Goal: Task Accomplishment & Management: Manage account settings

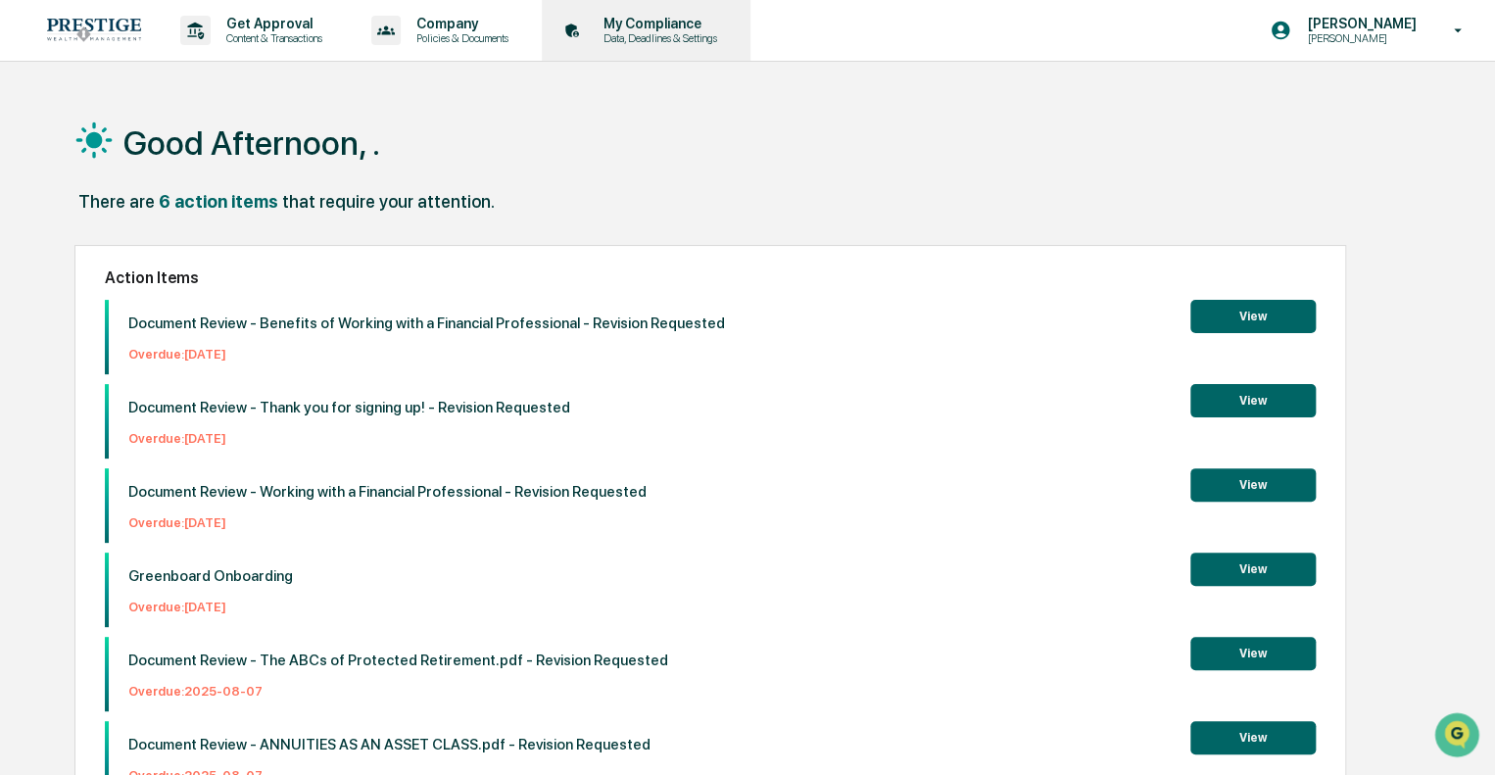
click at [721, 38] on p "Data, Deadlines & Settings" at bounding box center [657, 38] width 139 height 14
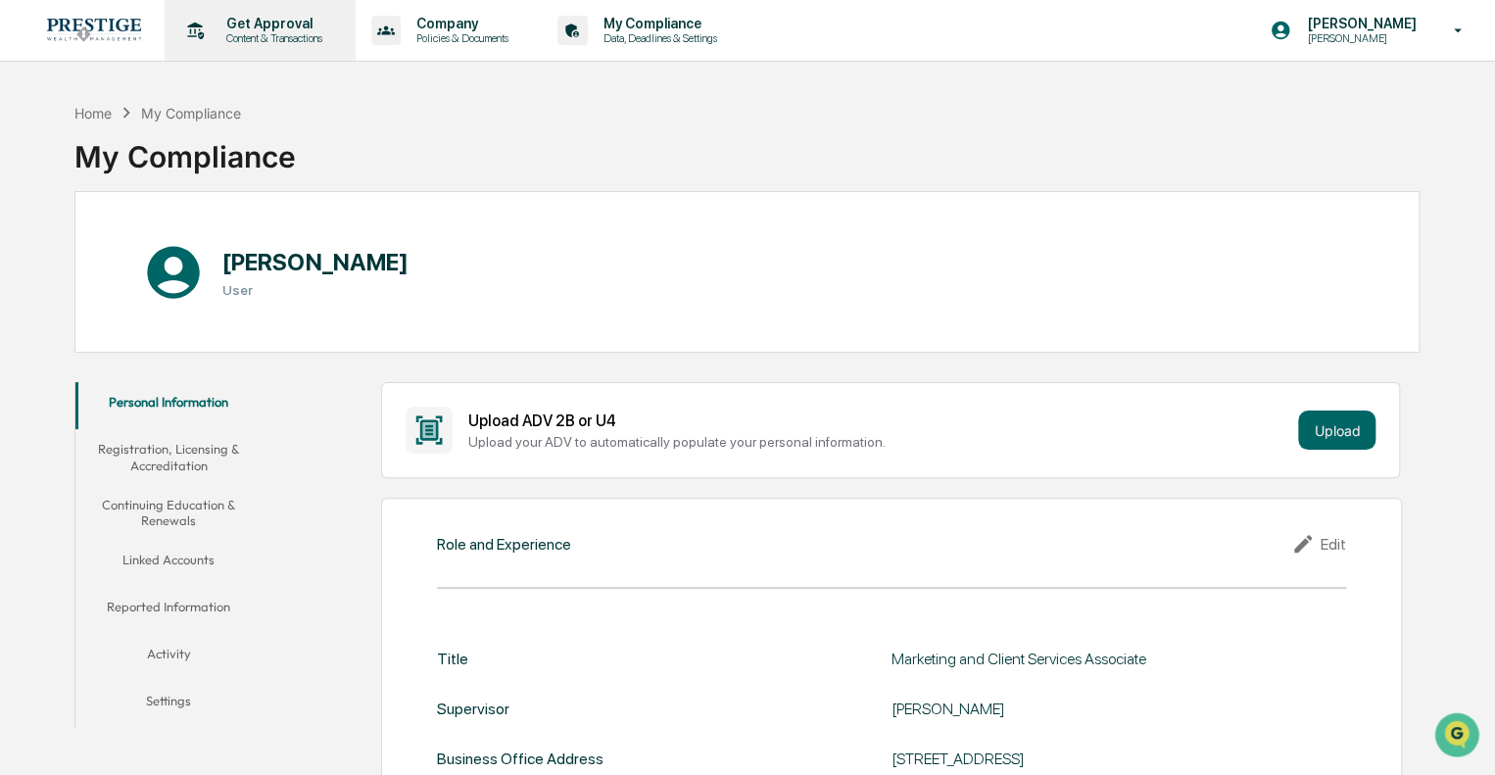
click at [314, 30] on p "Get Approval" at bounding box center [272, 24] width 122 height 16
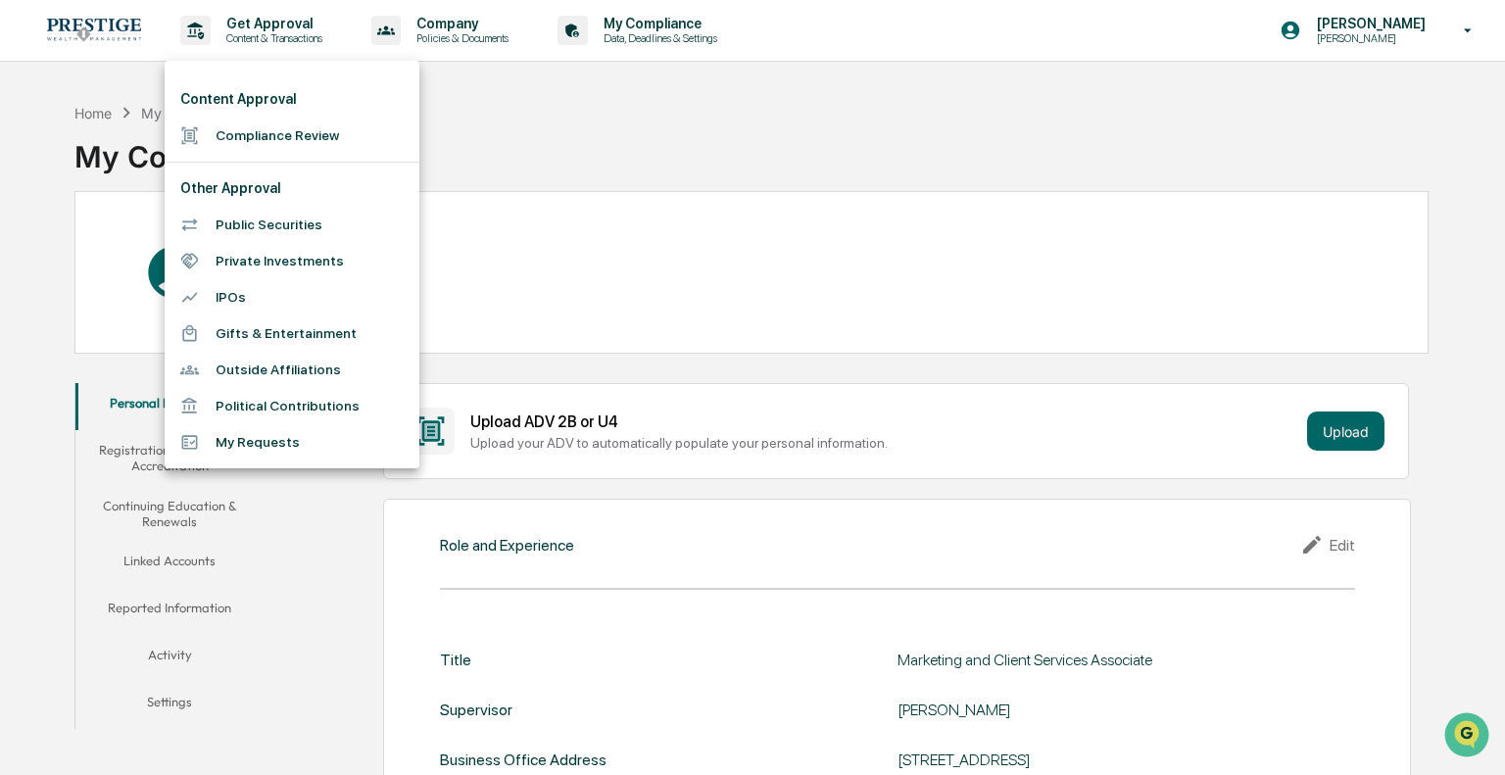
click at [329, 131] on li "Compliance Review" at bounding box center [292, 136] width 255 height 36
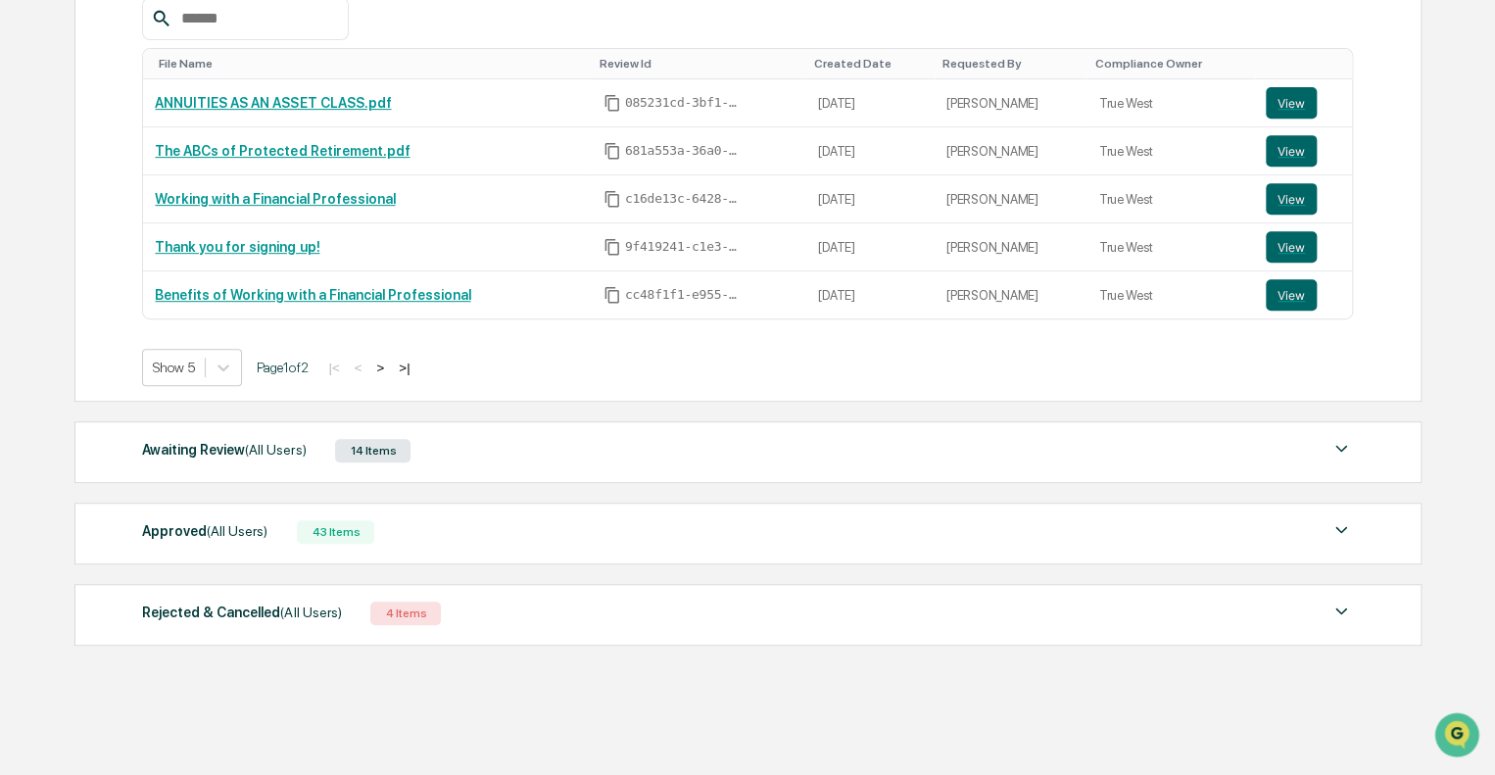
scroll to position [388, 0]
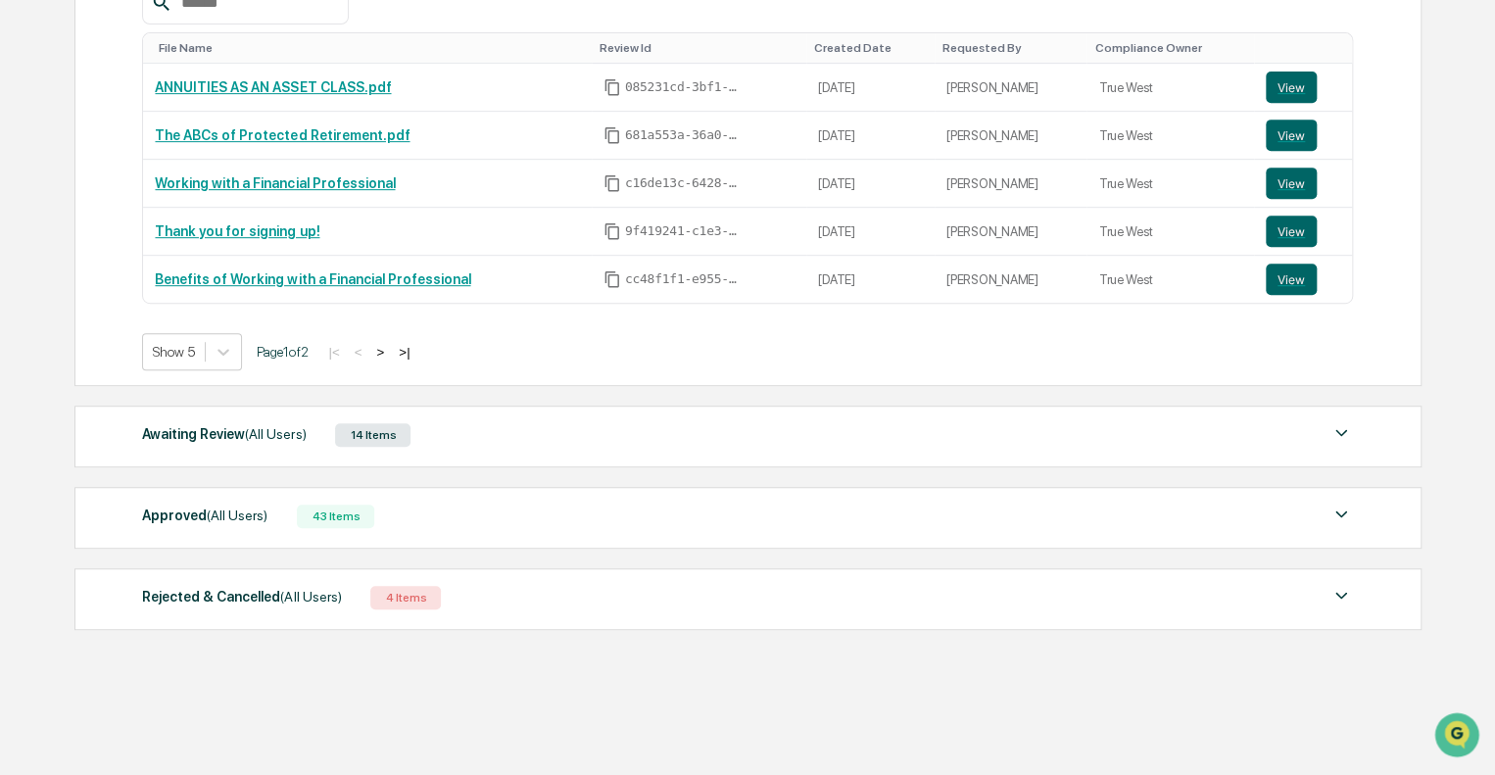
click at [1188, 421] on div "Awaiting Review (All Users) 14 Items" at bounding box center [747, 434] width 1211 height 27
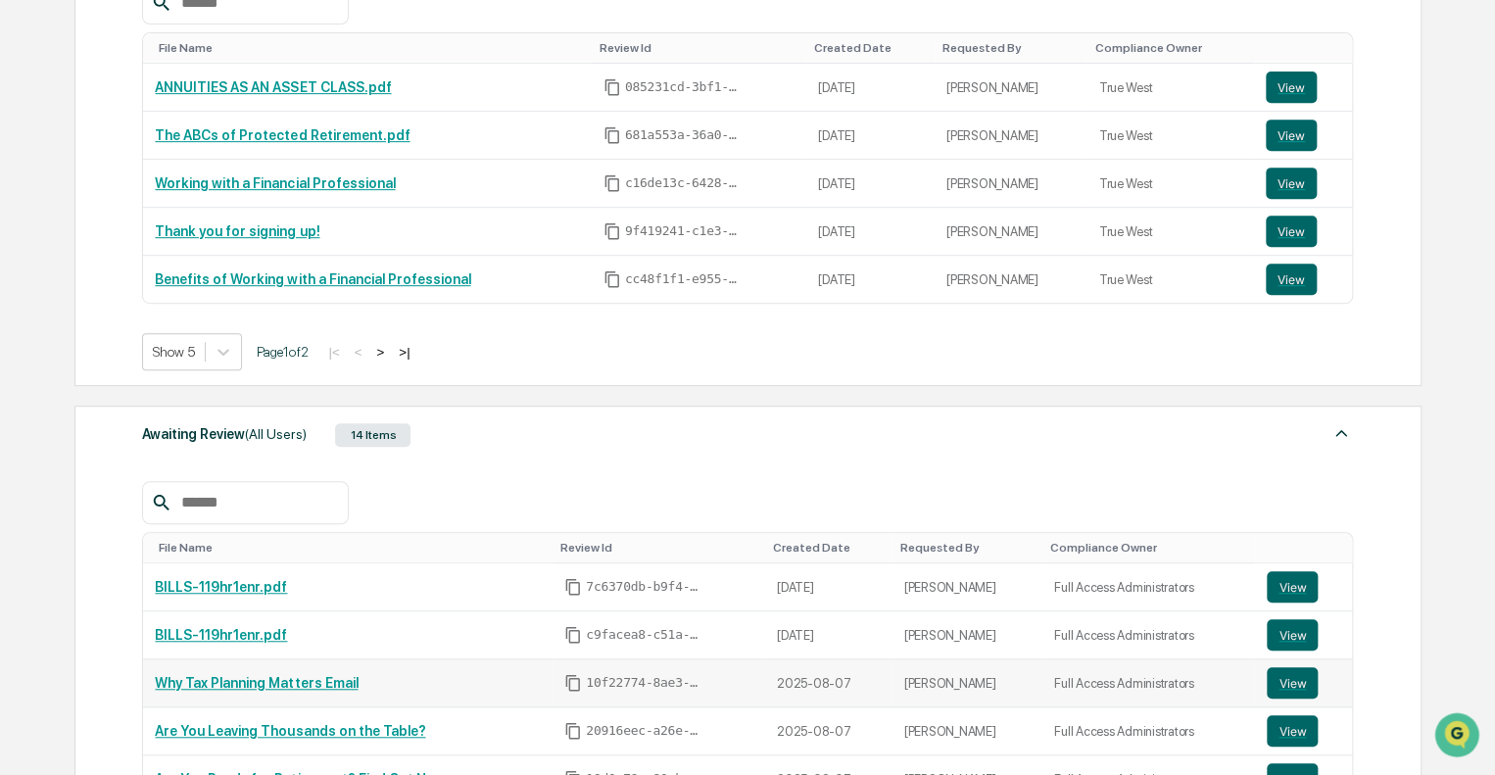
scroll to position [584, 0]
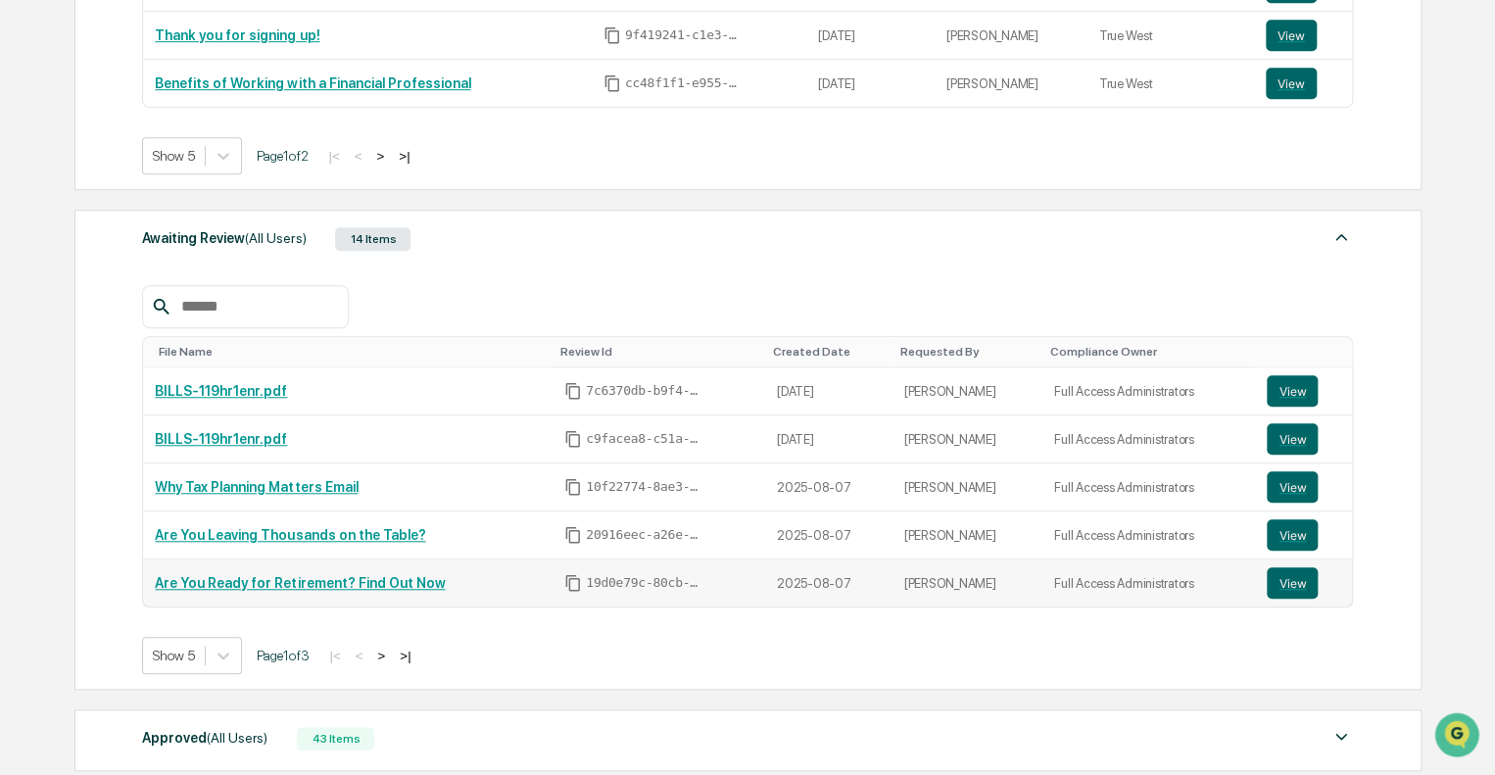
click at [285, 584] on link "Are You Ready for Retirement? Find Out Now" at bounding box center [300, 583] width 290 height 16
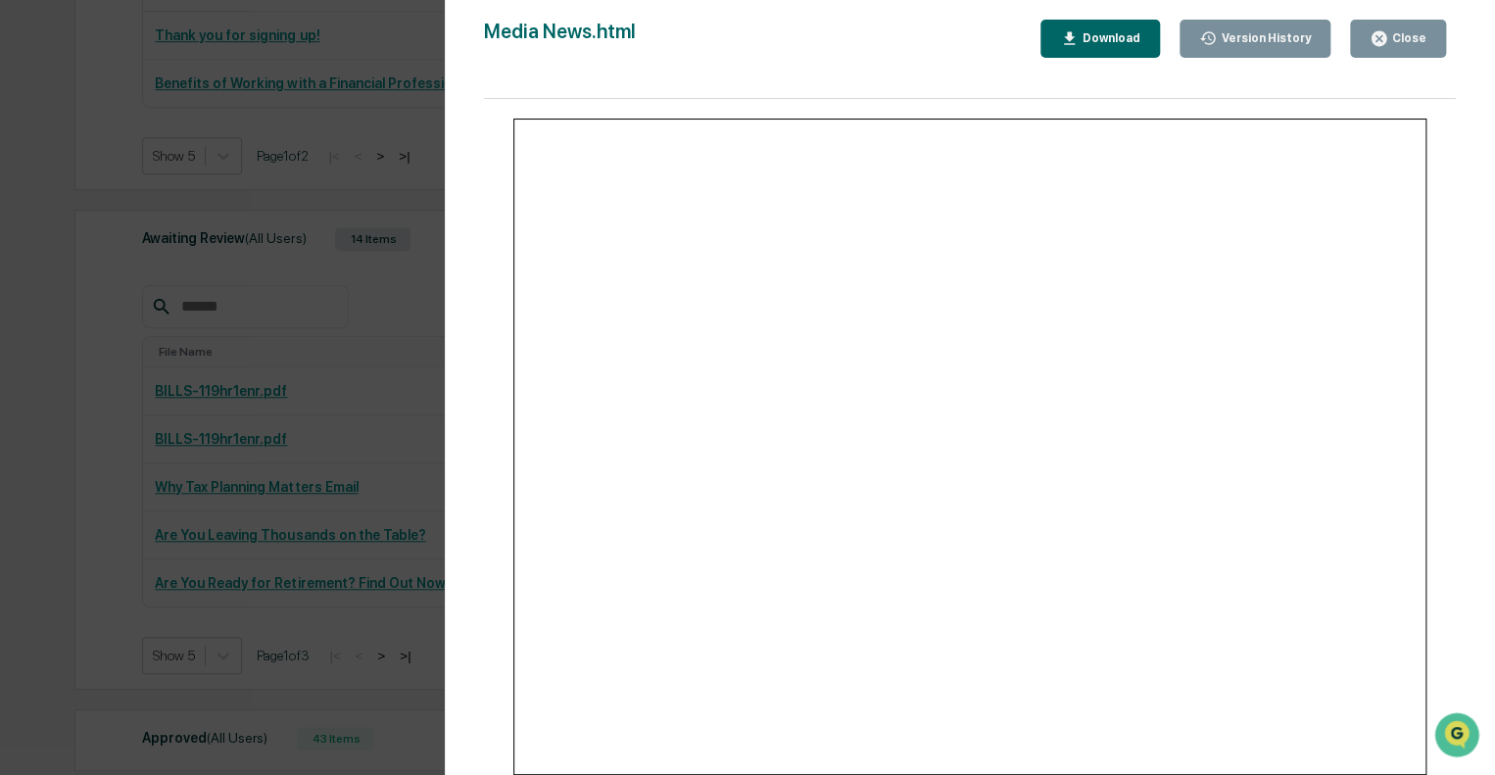
click at [164, 451] on div "Version History 08/07/2025, 04:08 PM Hannah Haessig Media News.html Close Versi…" at bounding box center [747, 387] width 1495 height 775
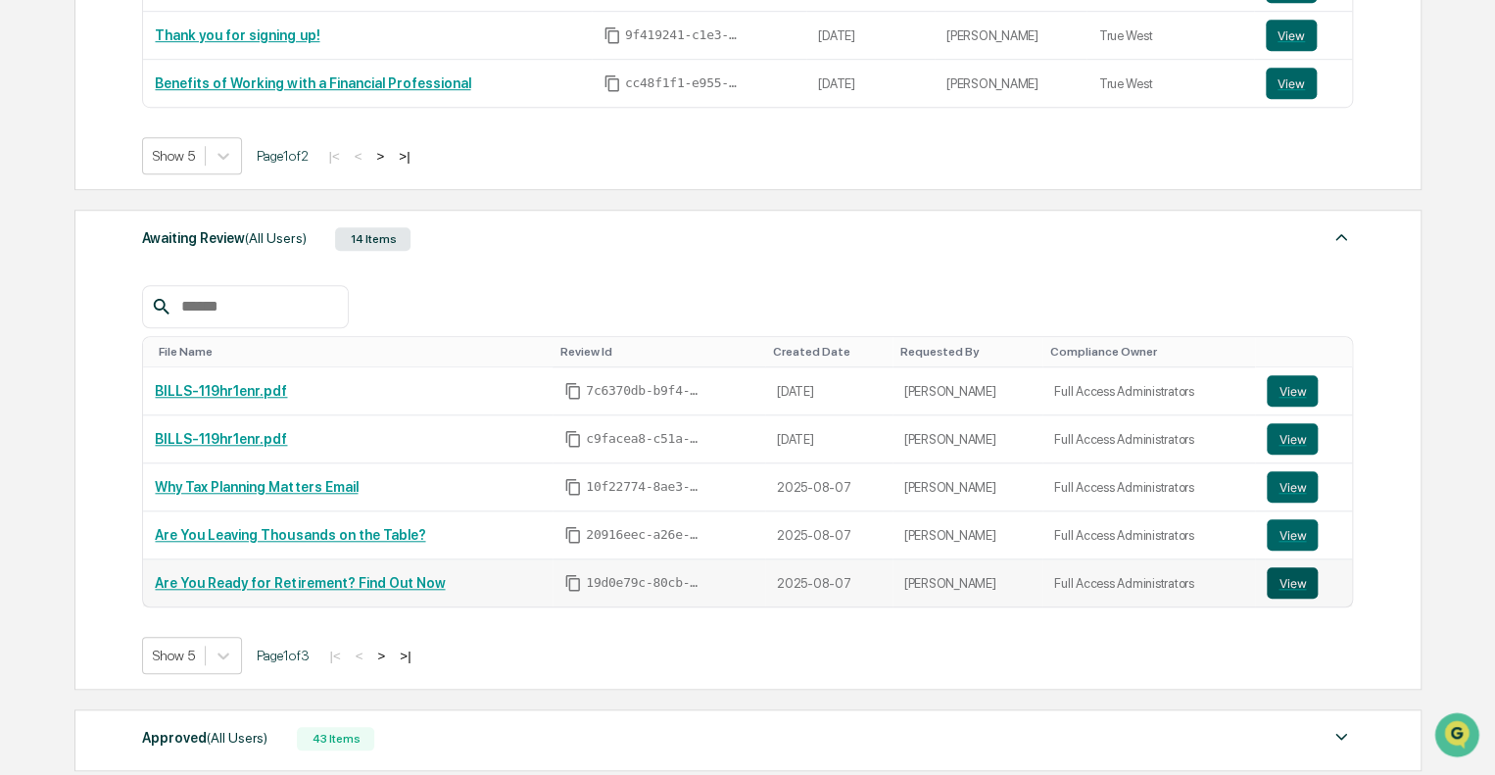
click at [1281, 589] on button "View" at bounding box center [1292, 582] width 51 height 31
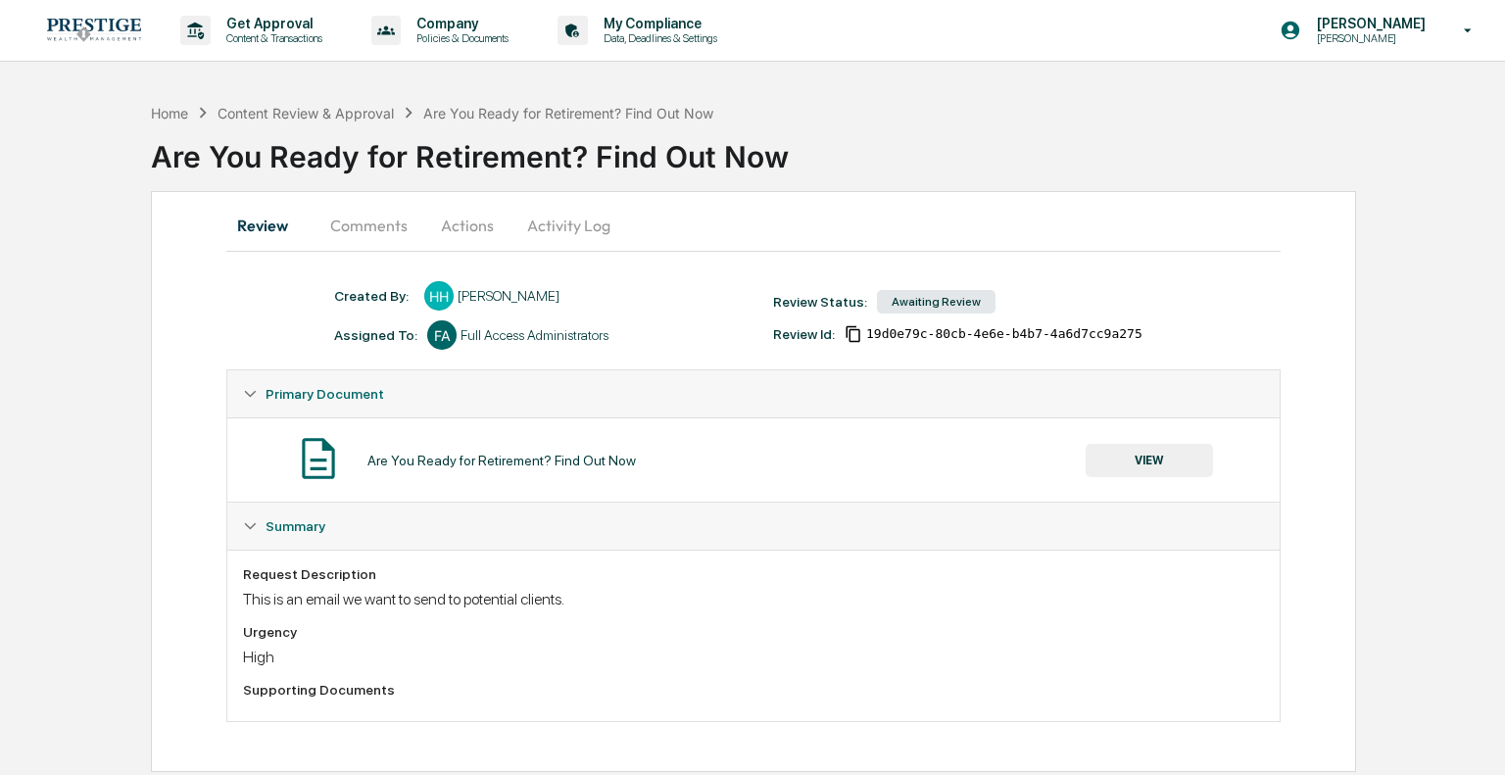
click at [580, 232] on button "Activity Log" at bounding box center [569, 225] width 115 height 47
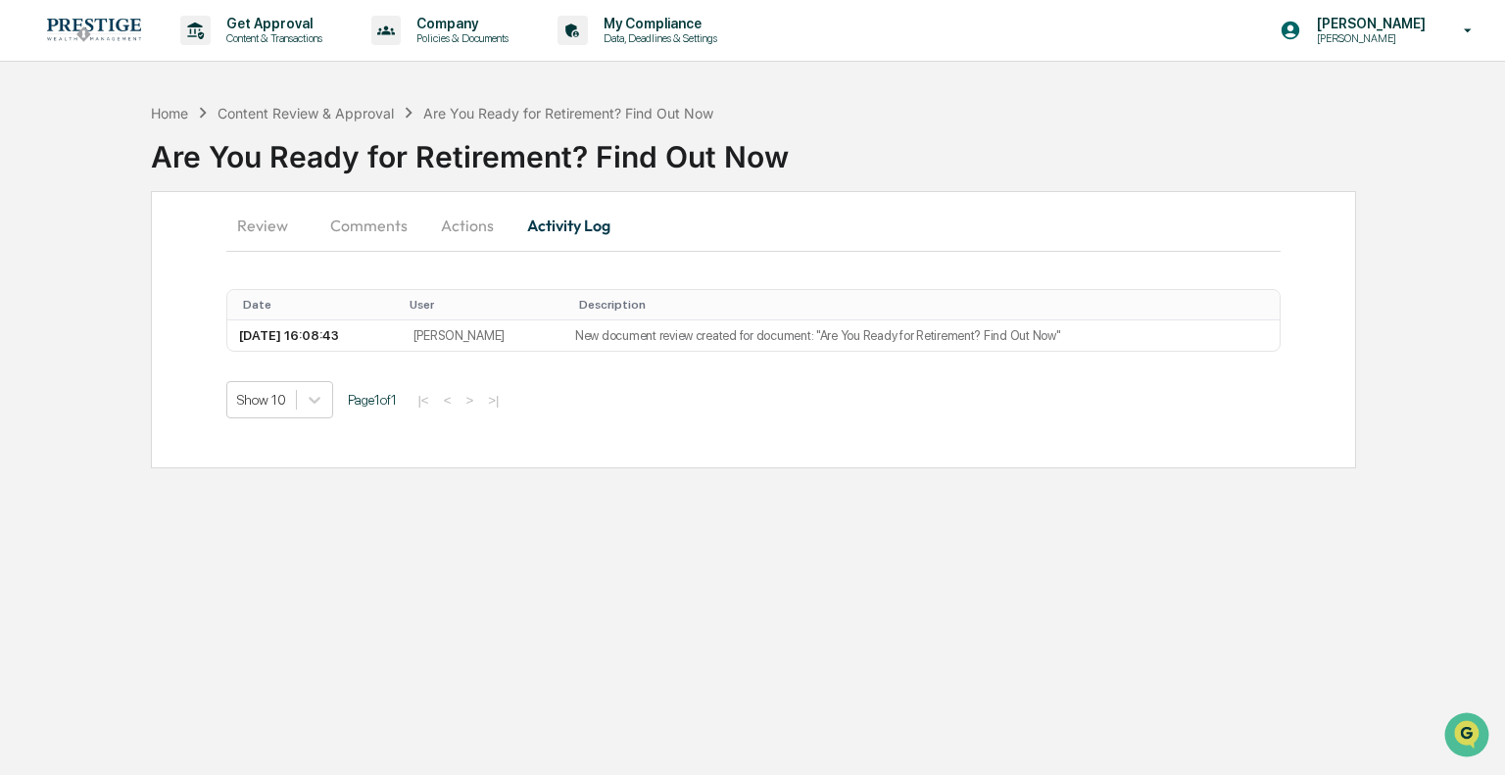
click at [426, 217] on button "Actions" at bounding box center [467, 225] width 88 height 47
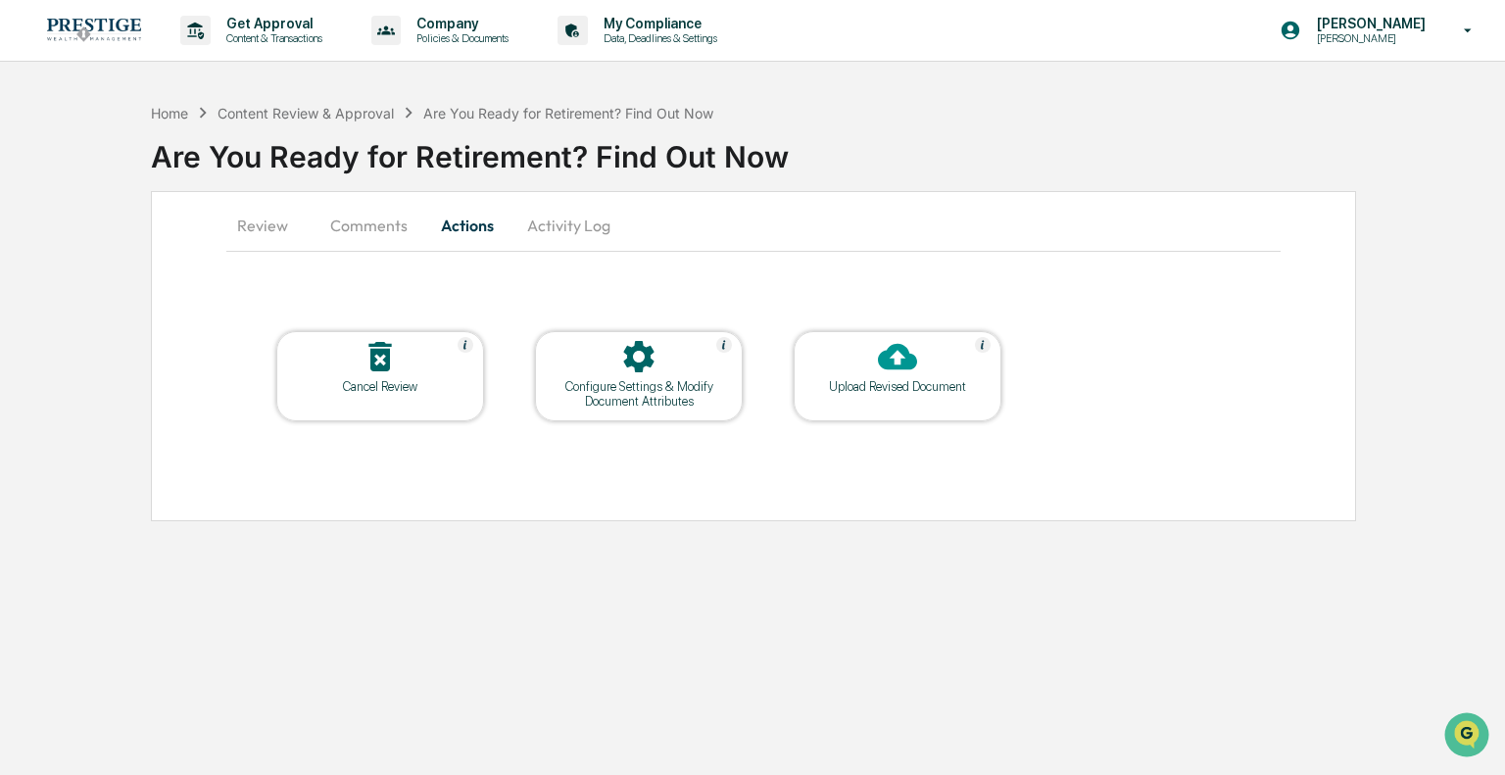
click at [361, 229] on button "Comments" at bounding box center [369, 225] width 109 height 47
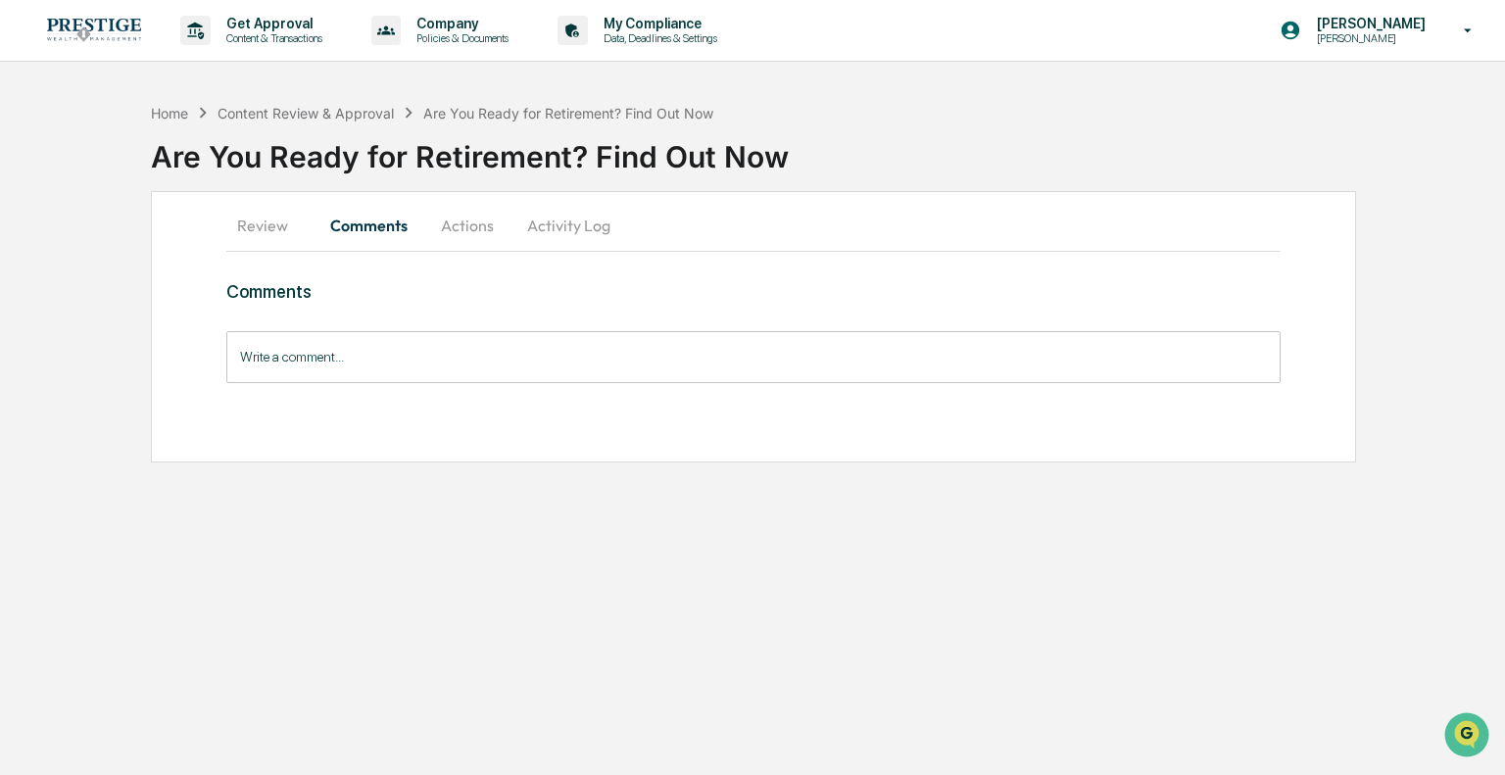
click at [260, 210] on button "Review" at bounding box center [270, 225] width 88 height 47
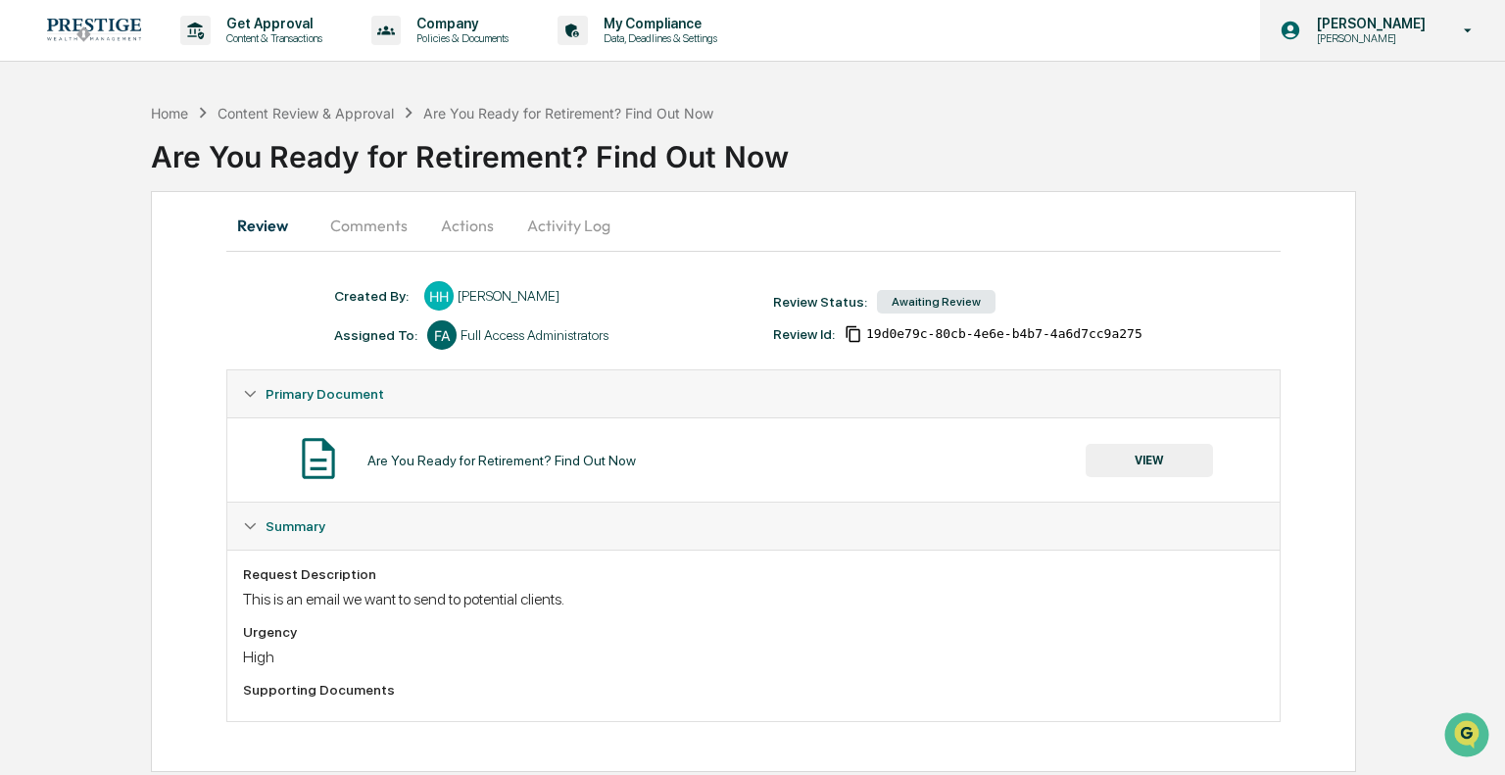
click at [1365, 45] on div "Hannah Haessig Hannah Greenboard" at bounding box center [1382, 30] width 245 height 61
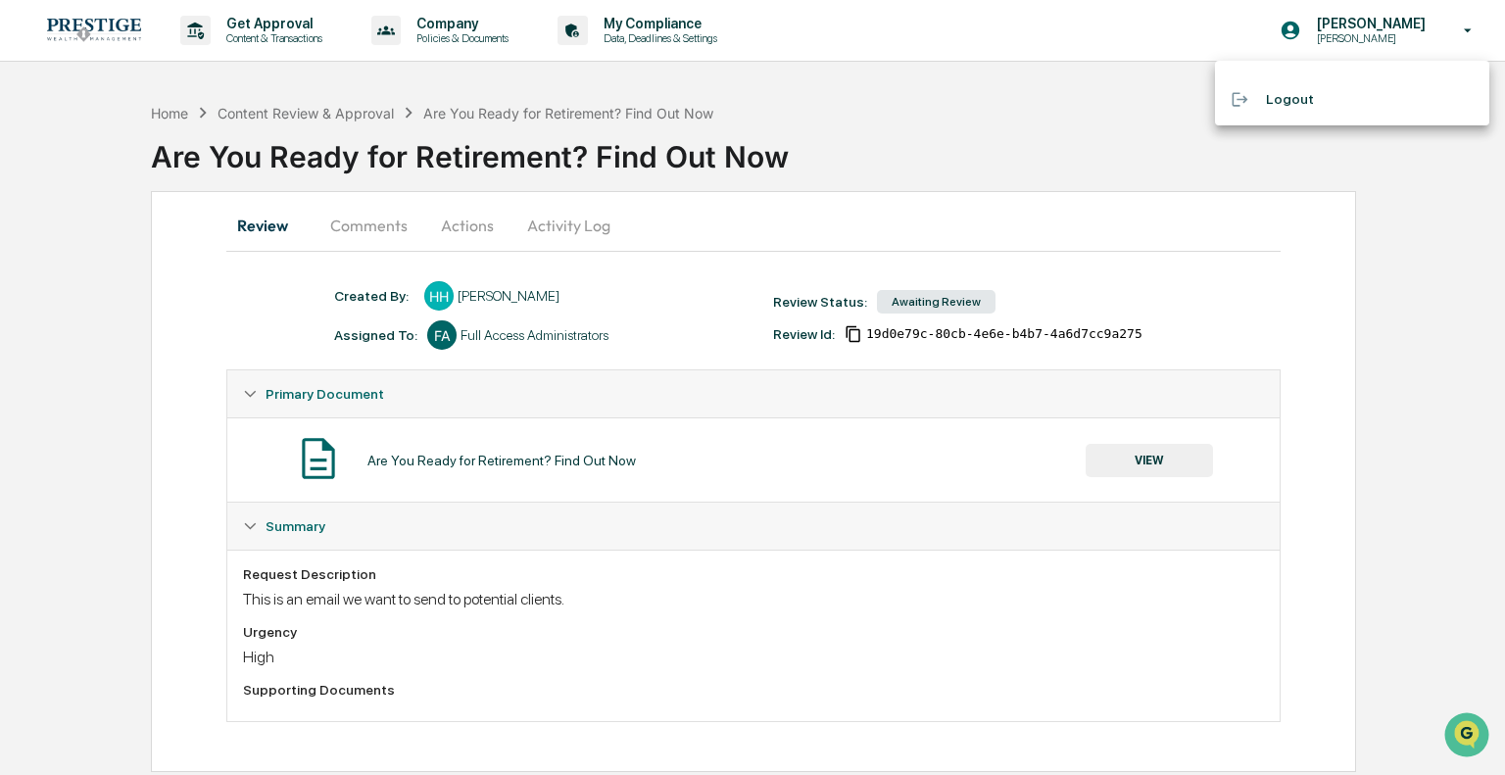
click at [913, 143] on div at bounding box center [752, 387] width 1505 height 775
click at [360, 112] on div "Content Review & Approval" at bounding box center [306, 113] width 176 height 17
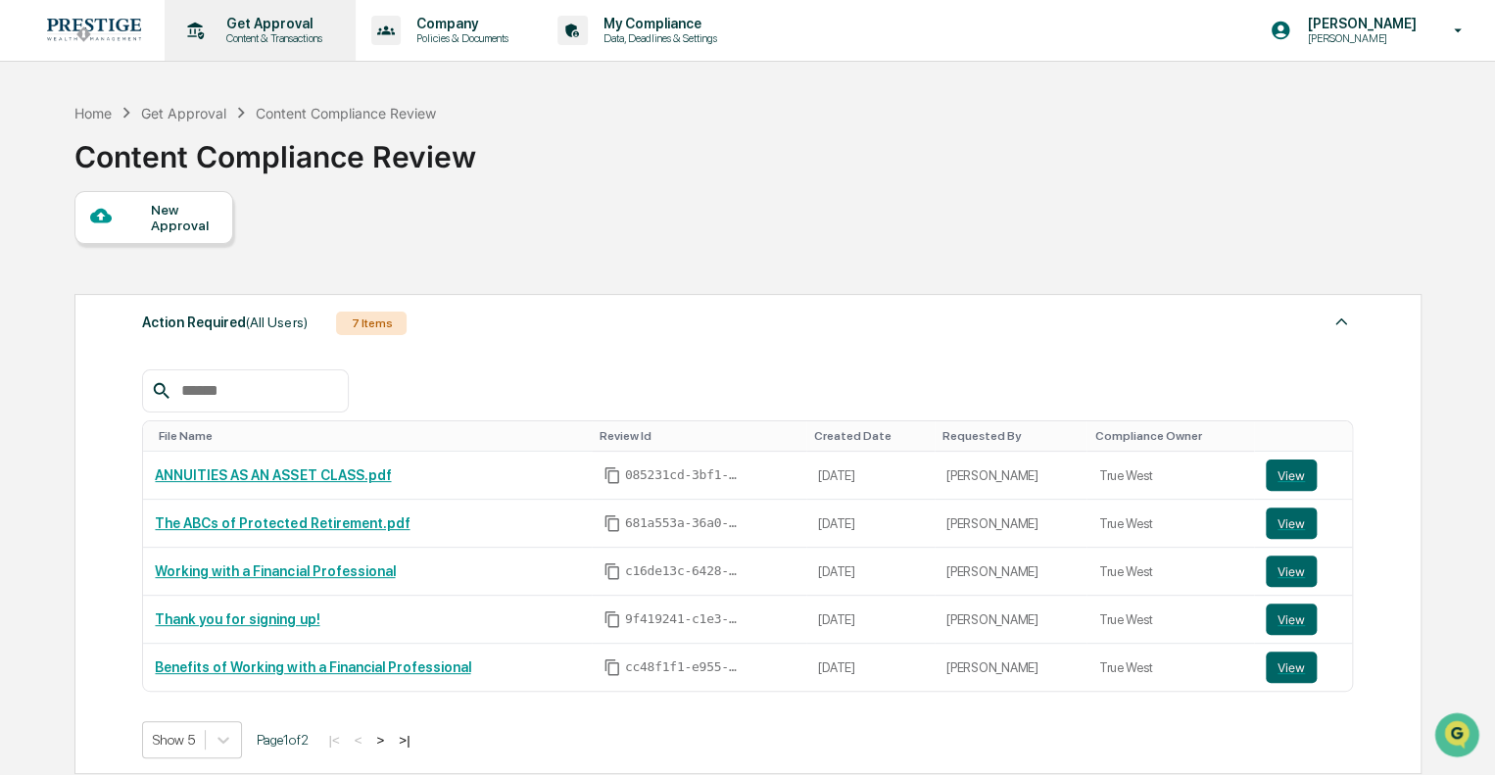
click at [268, 53] on div "Get Approval Content & Transactions" at bounding box center [257, 30] width 171 height 61
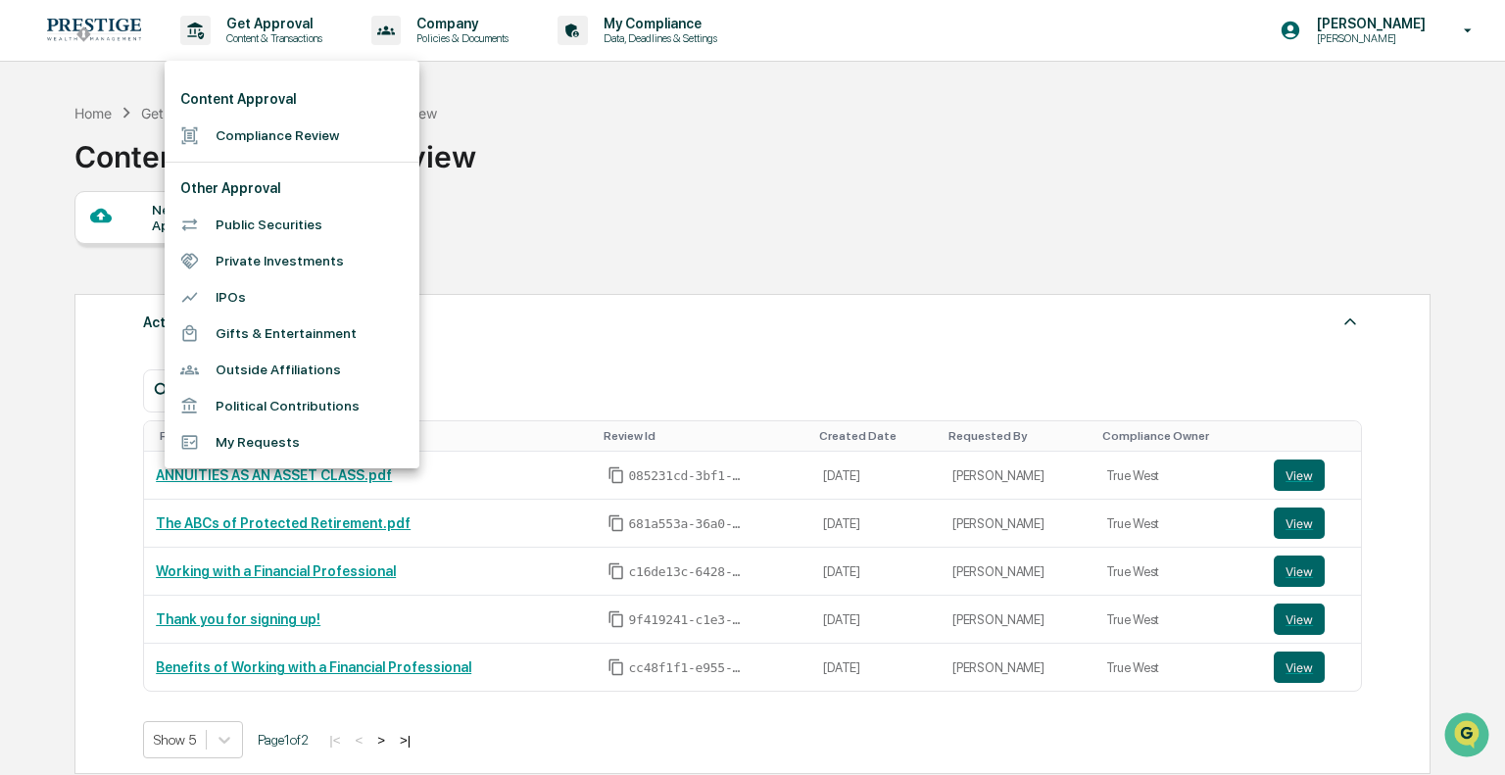
click at [340, 447] on li "My Requests" at bounding box center [292, 442] width 255 height 36
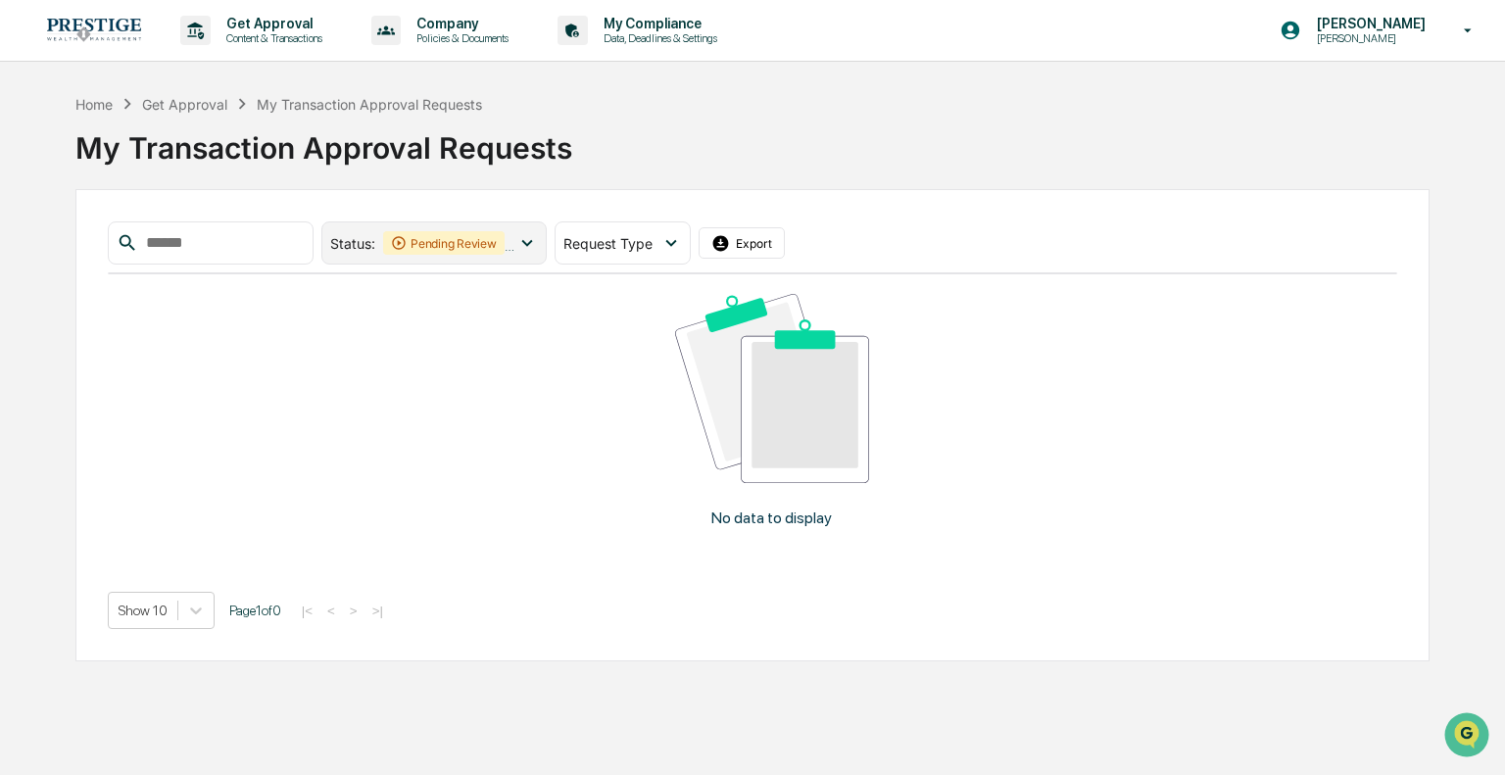
click at [538, 237] on icon at bounding box center [527, 243] width 22 height 22
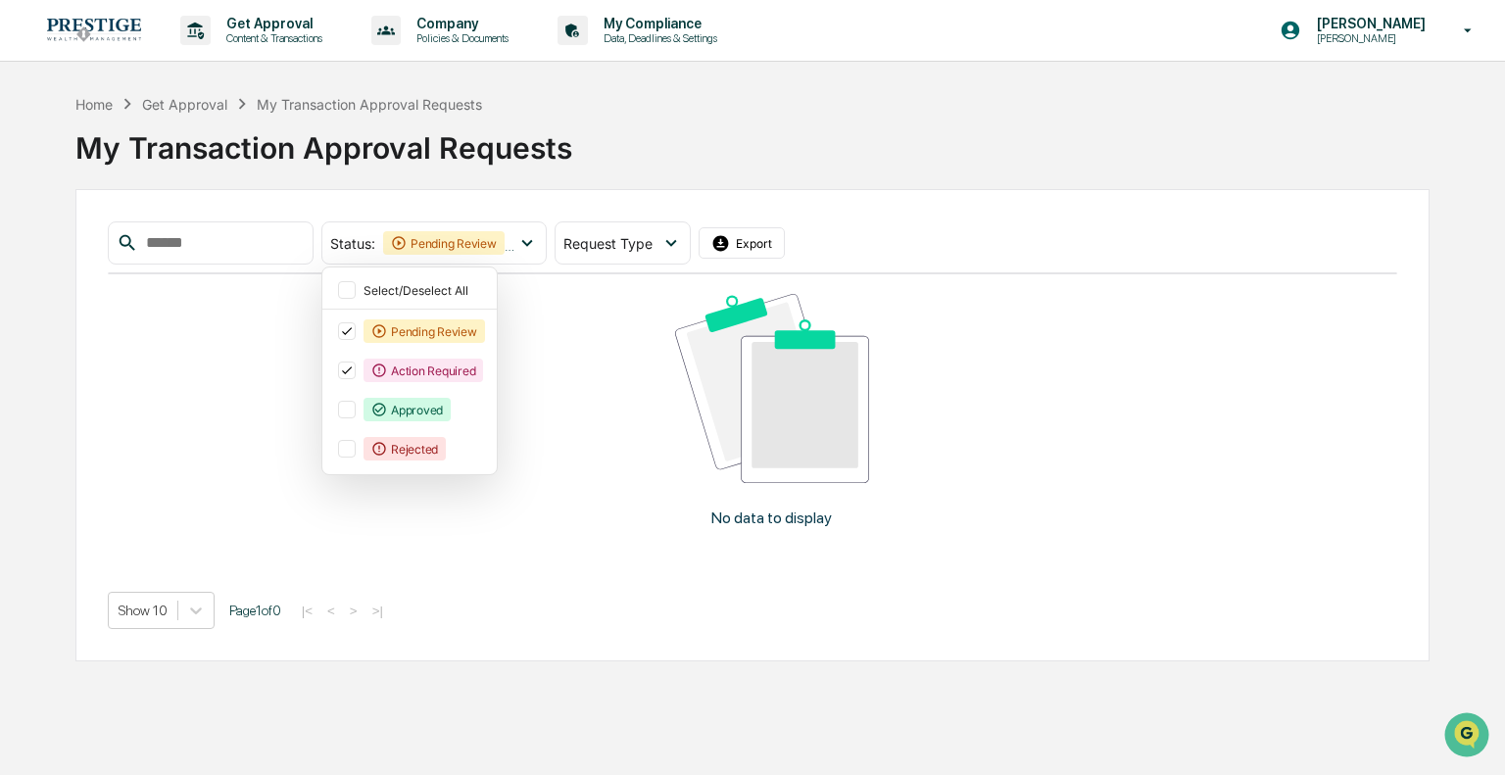
click at [706, 126] on div "My Transaction Approval Requests" at bounding box center [752, 140] width 1354 height 51
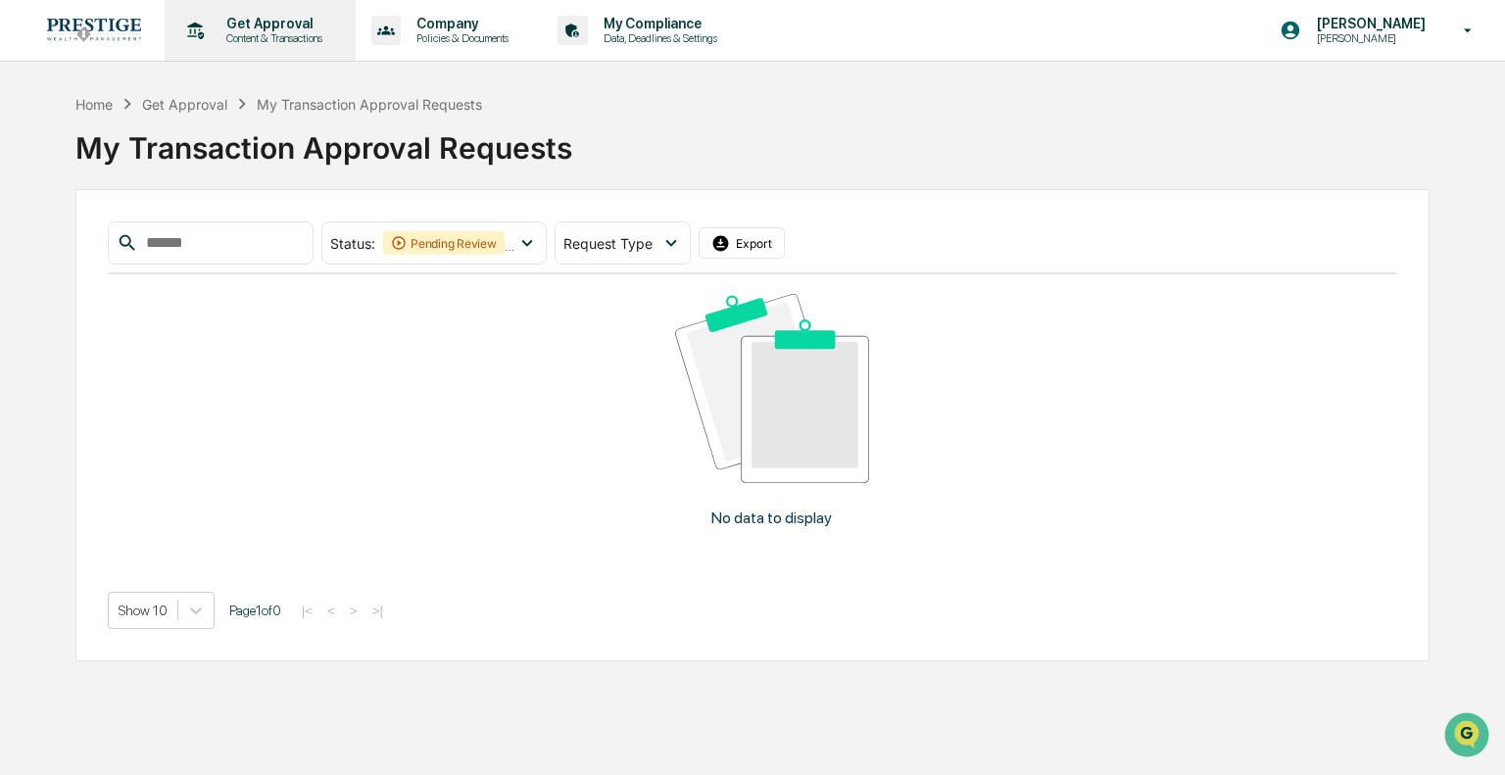
click at [248, 30] on p "Get Approval" at bounding box center [272, 24] width 122 height 16
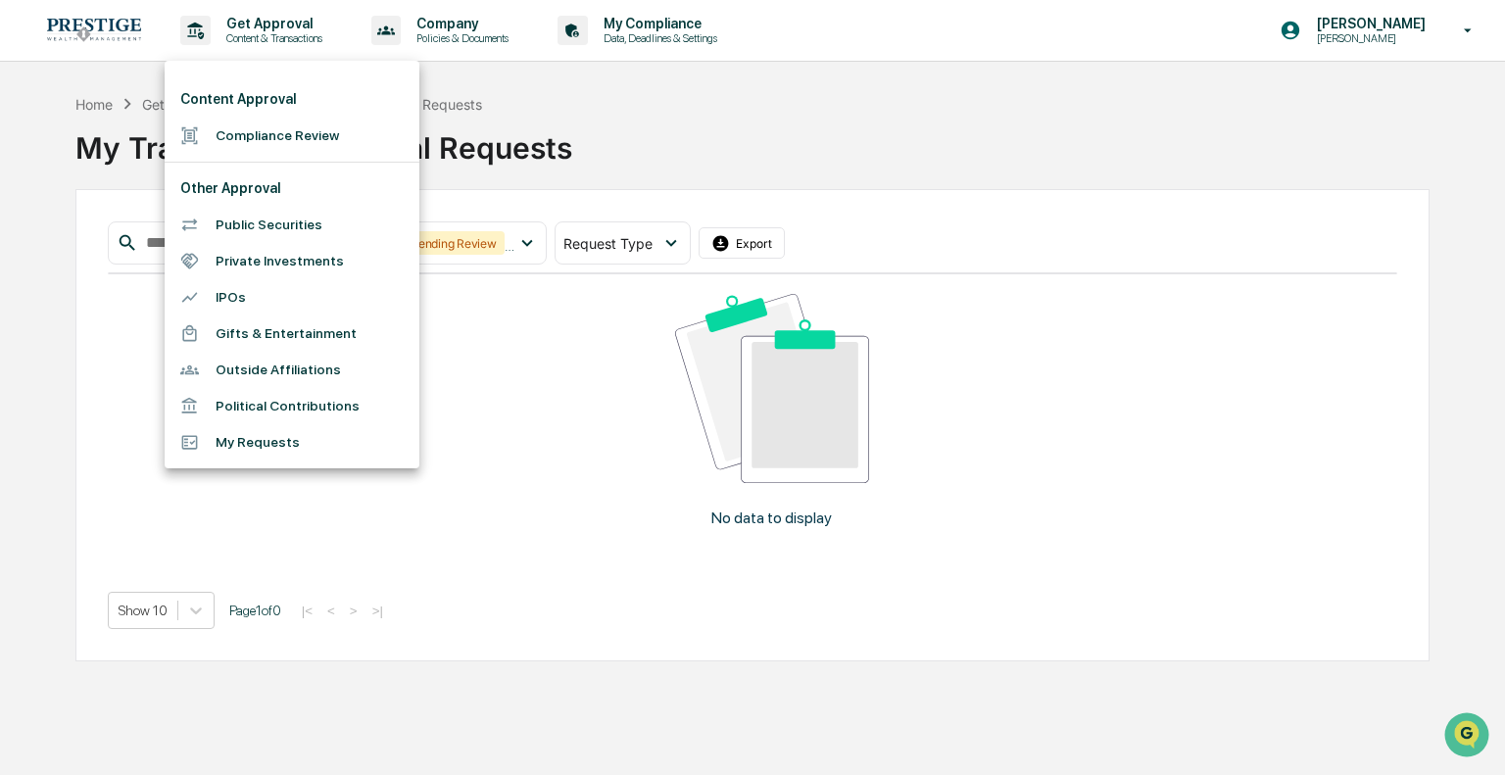
click at [251, 106] on li "Content Approval" at bounding box center [292, 99] width 255 height 36
click at [242, 144] on li "Compliance Review" at bounding box center [292, 136] width 255 height 36
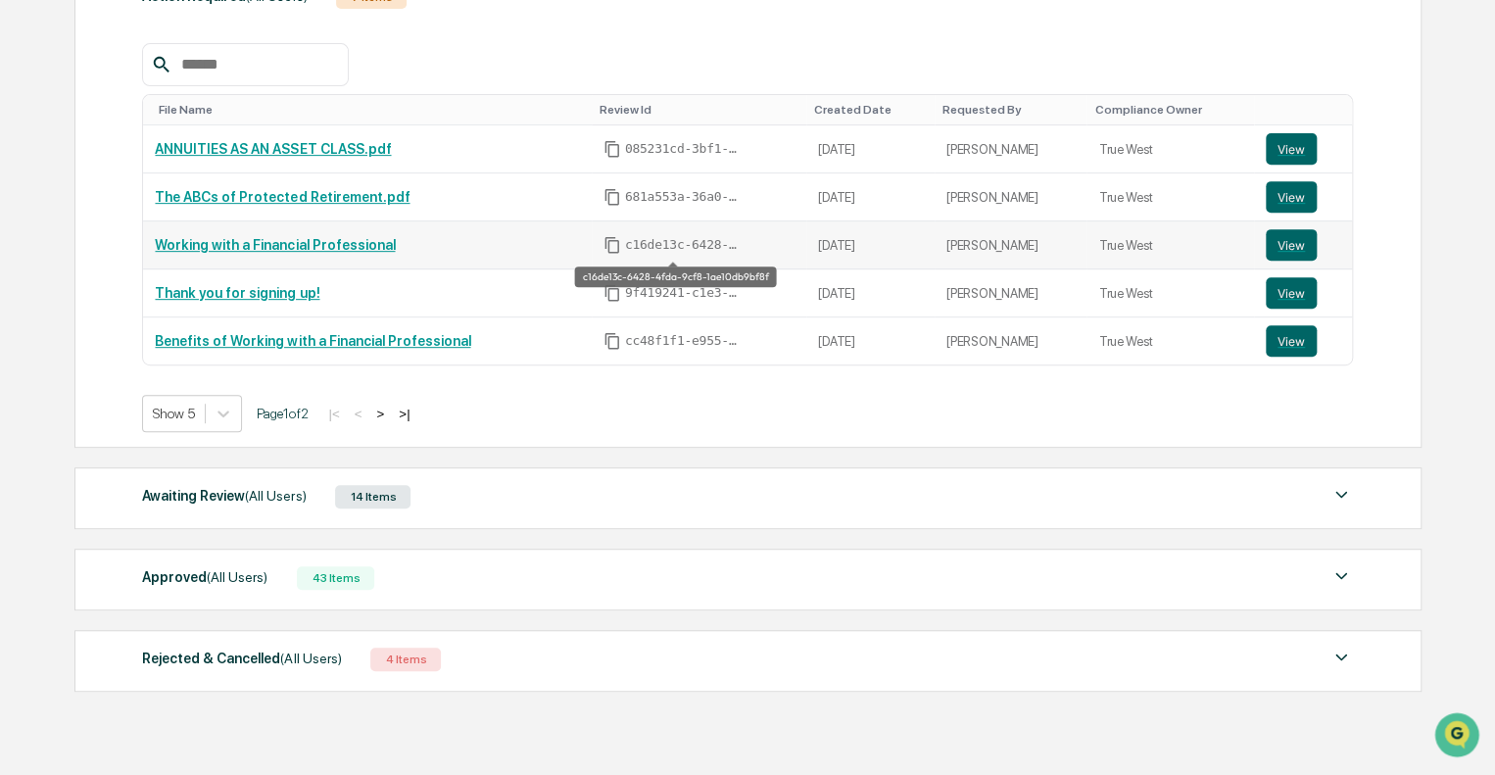
scroll to position [388, 0]
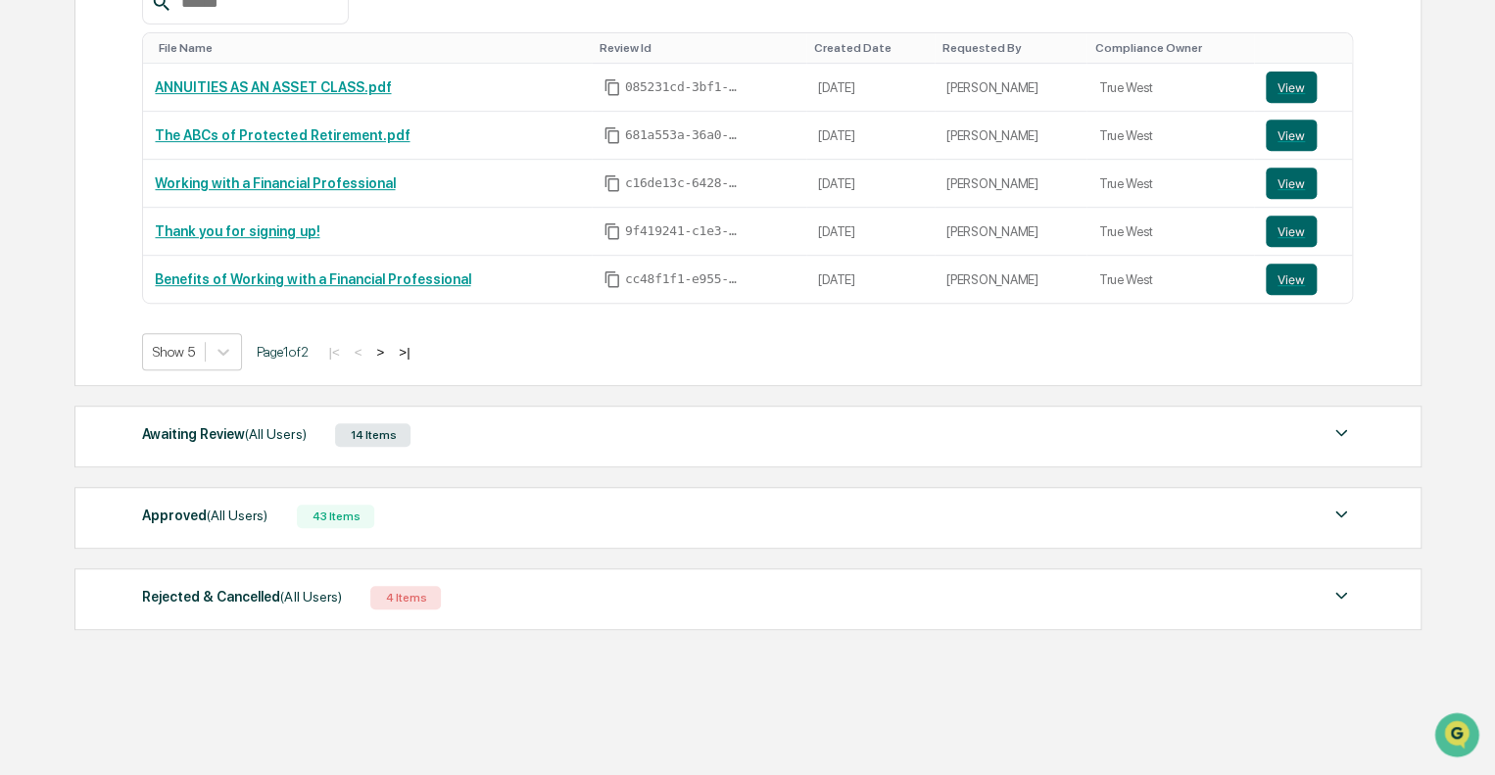
click at [596, 439] on div "Awaiting Review (All Users) 14 Items" at bounding box center [747, 434] width 1211 height 27
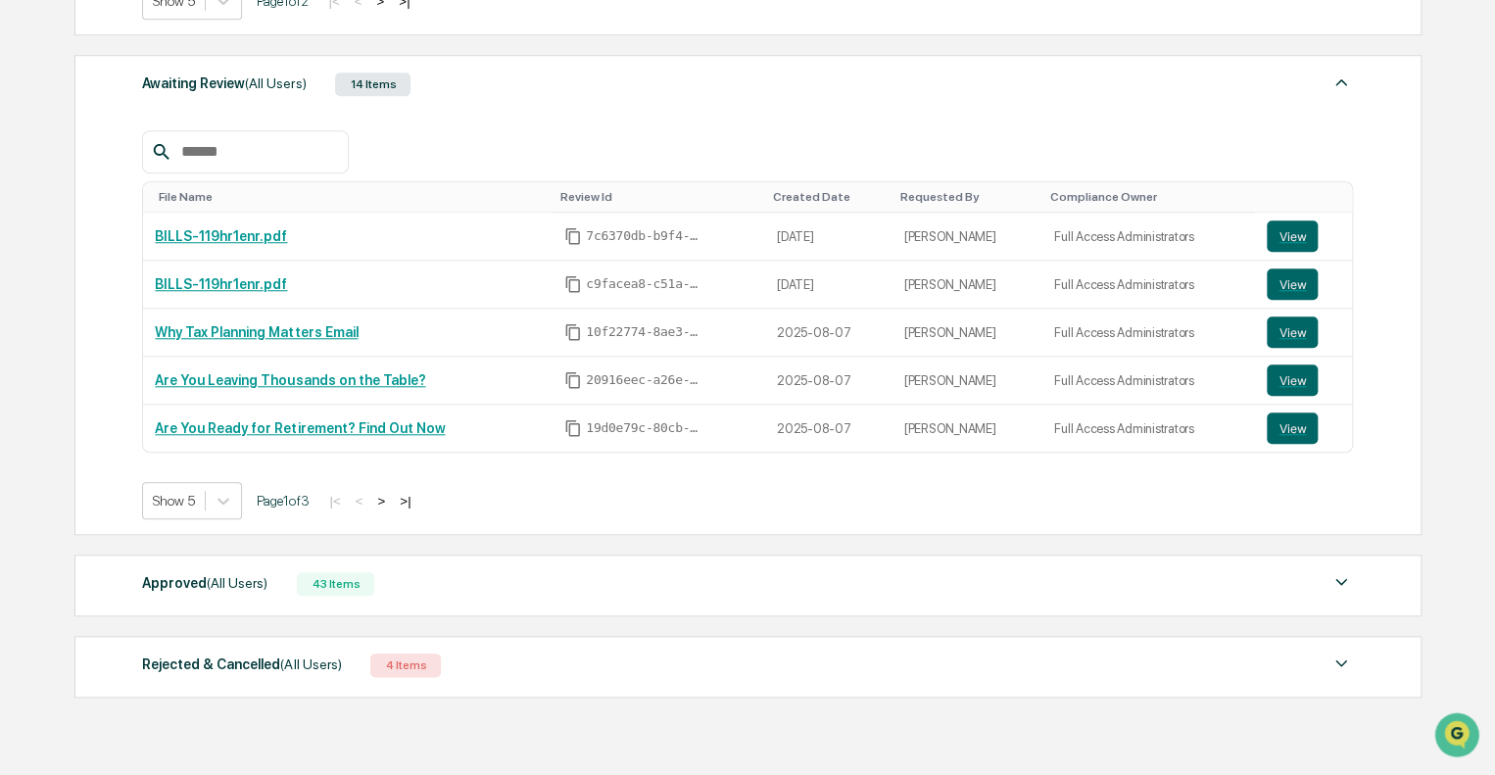
scroll to position [805, 0]
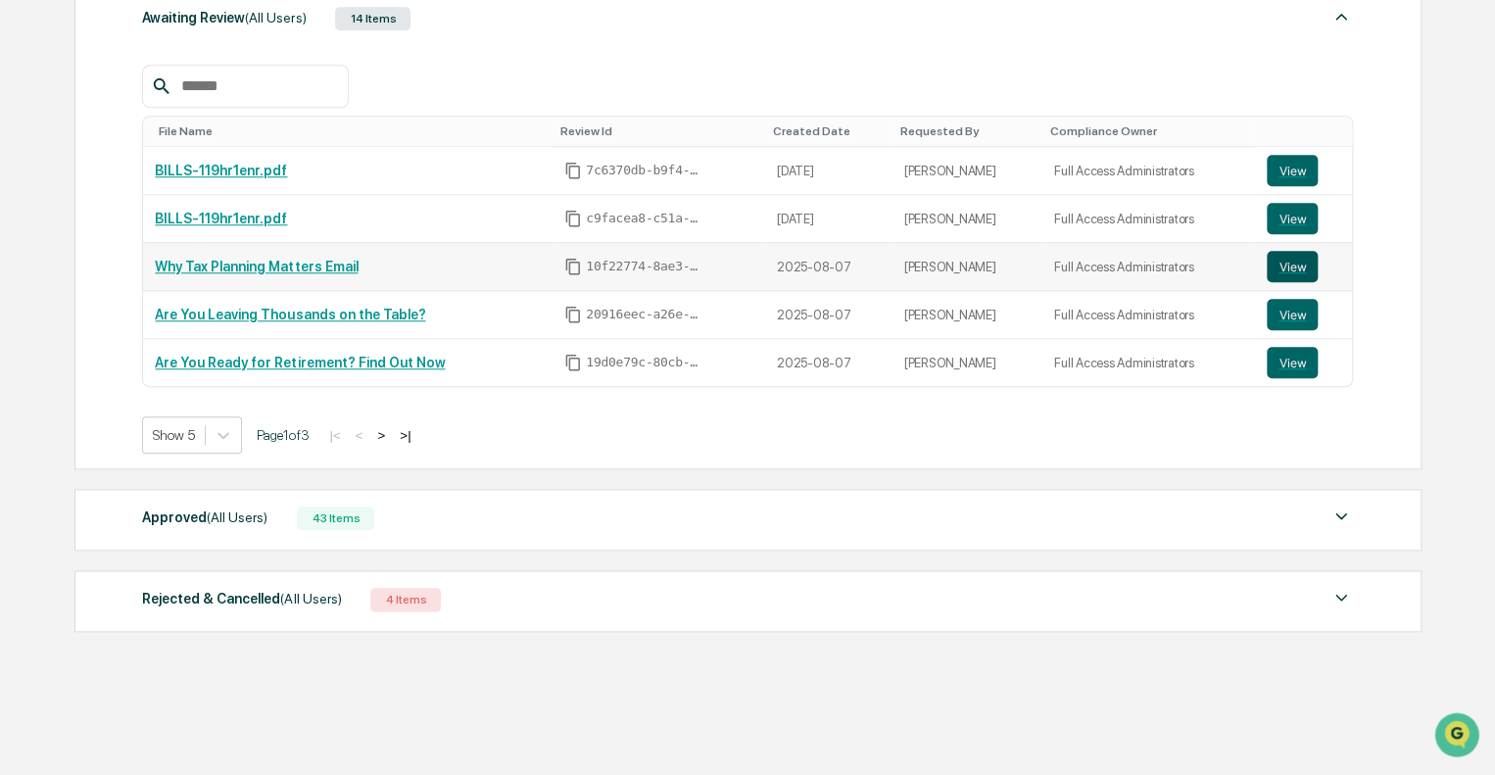
click at [1290, 267] on button "View" at bounding box center [1292, 266] width 51 height 31
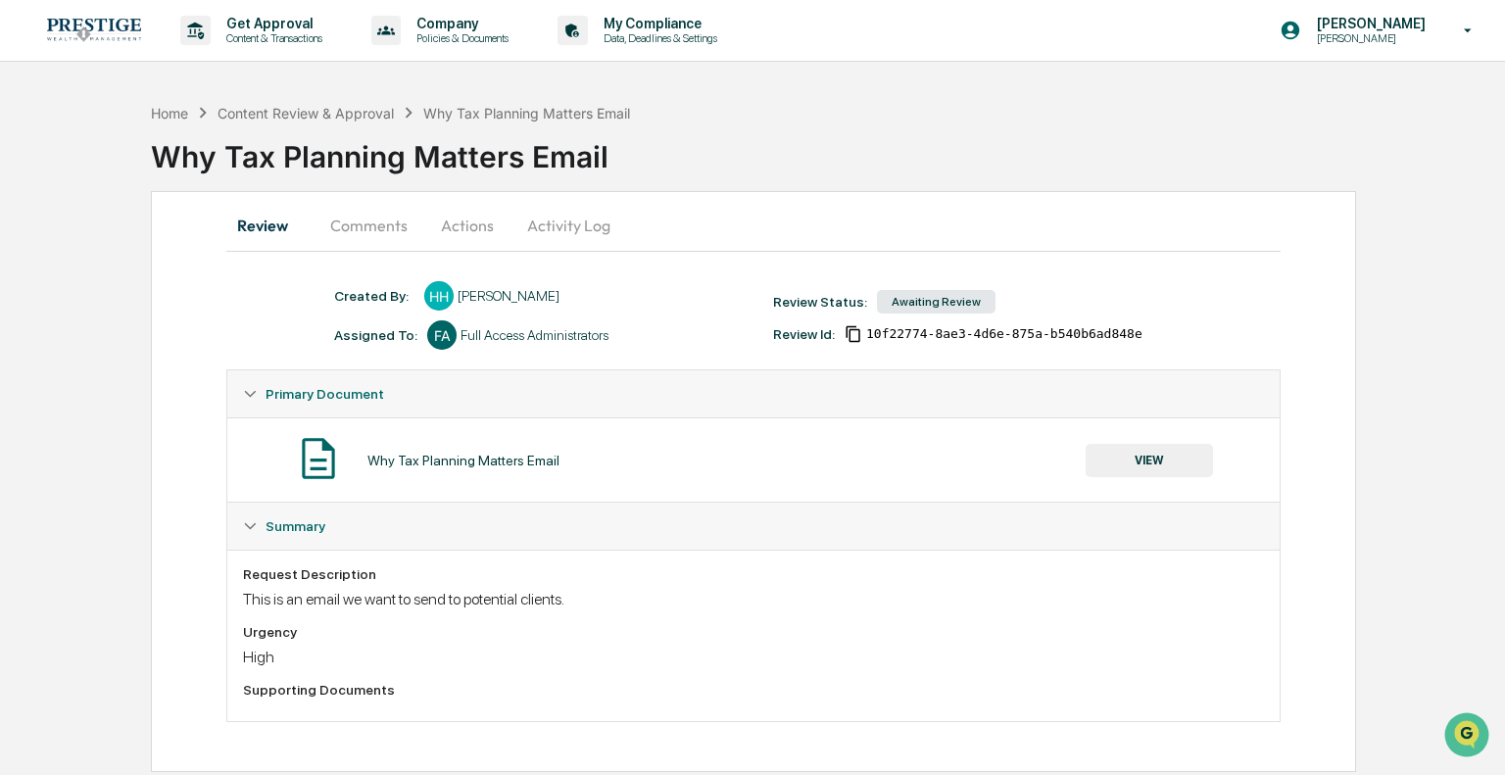
click at [384, 223] on button "Comments" at bounding box center [369, 225] width 109 height 47
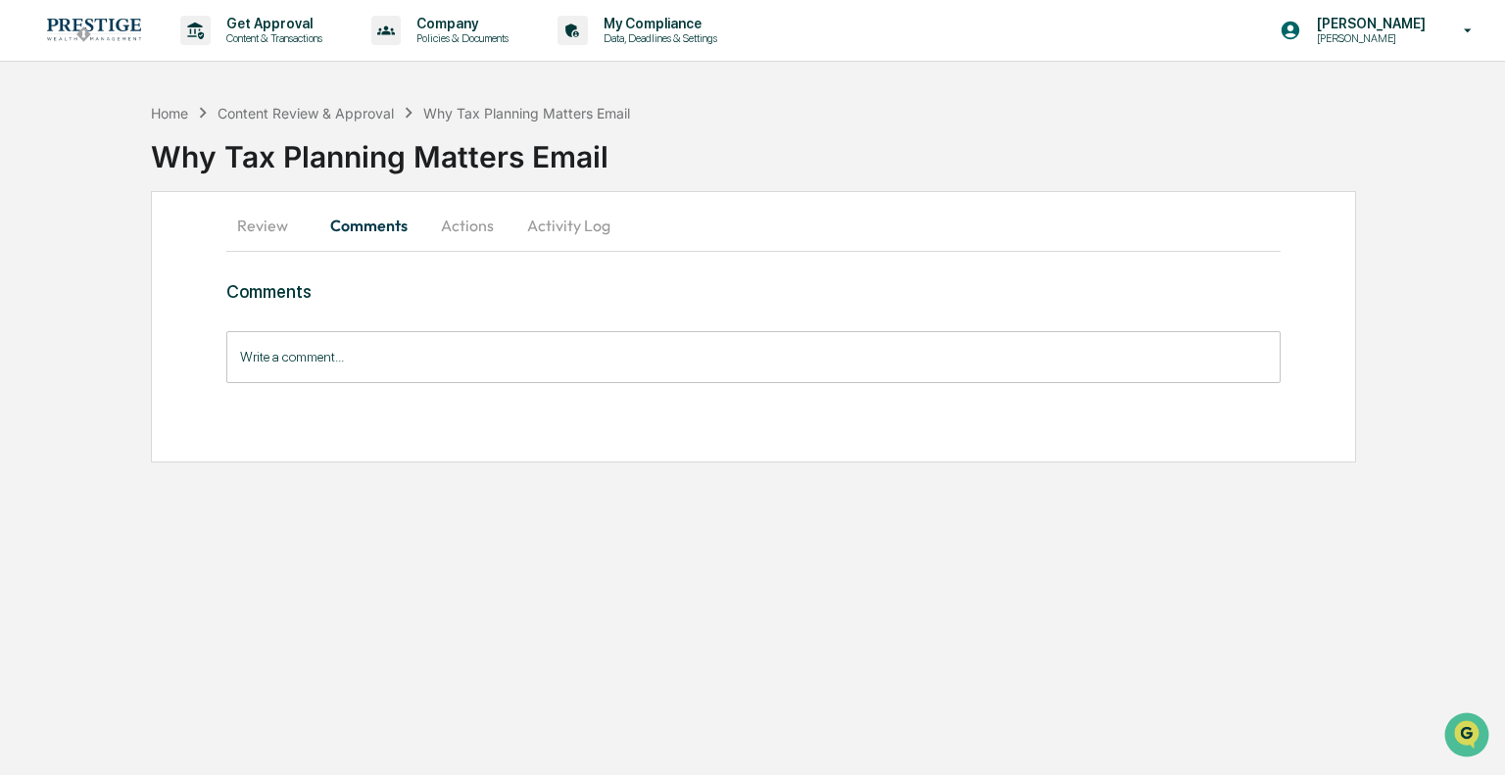
click at [385, 376] on input "Write a comment..." at bounding box center [752, 357] width 1053 height 52
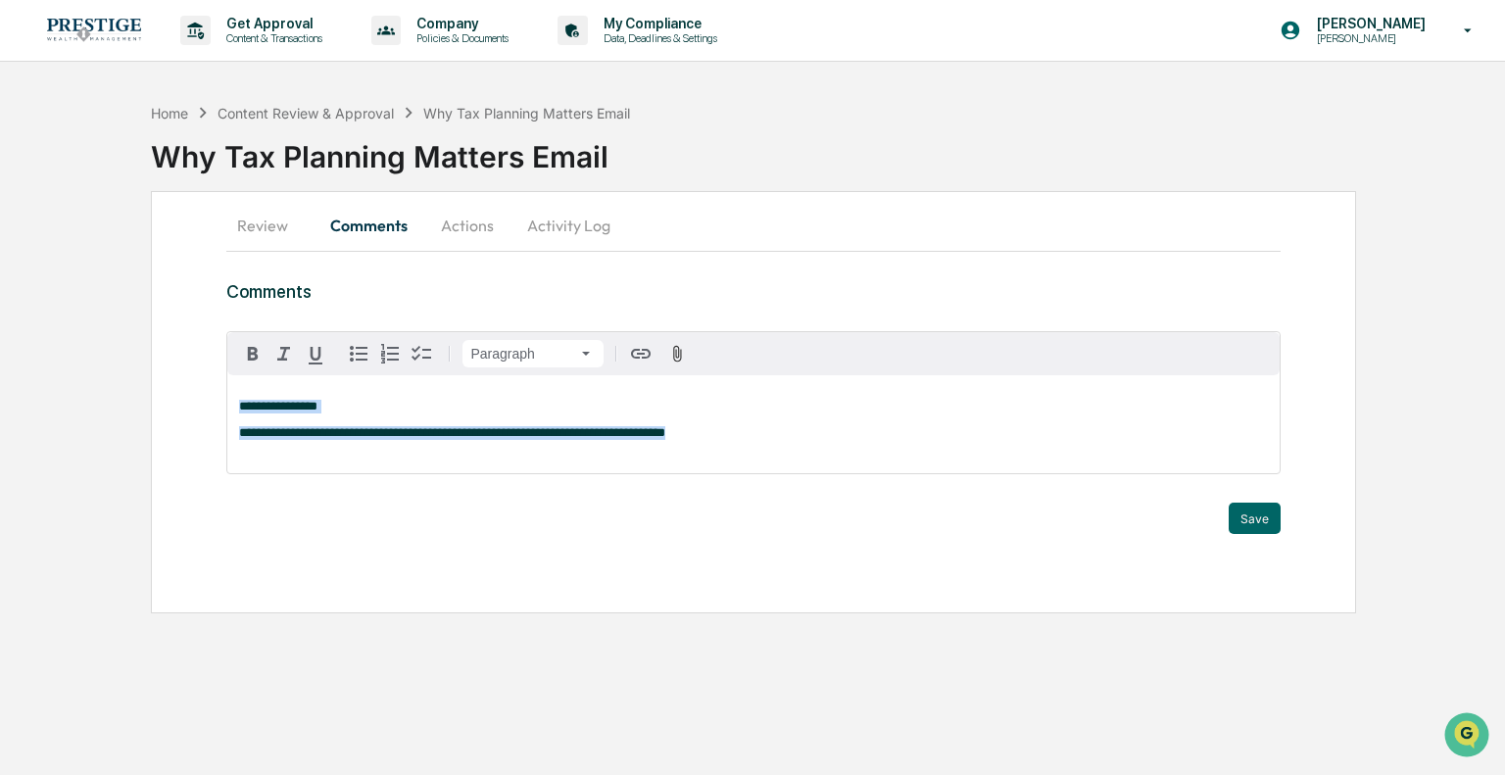
drag, startPoint x: 231, startPoint y: 411, endPoint x: 730, endPoint y: 495, distance: 505.8
click at [730, 495] on div "**********" at bounding box center [752, 416] width 1053 height 171
copy div "**********"
click at [780, 426] on p "**********" at bounding box center [753, 433] width 1028 height 14
click at [1271, 526] on button "Save" at bounding box center [1255, 518] width 52 height 31
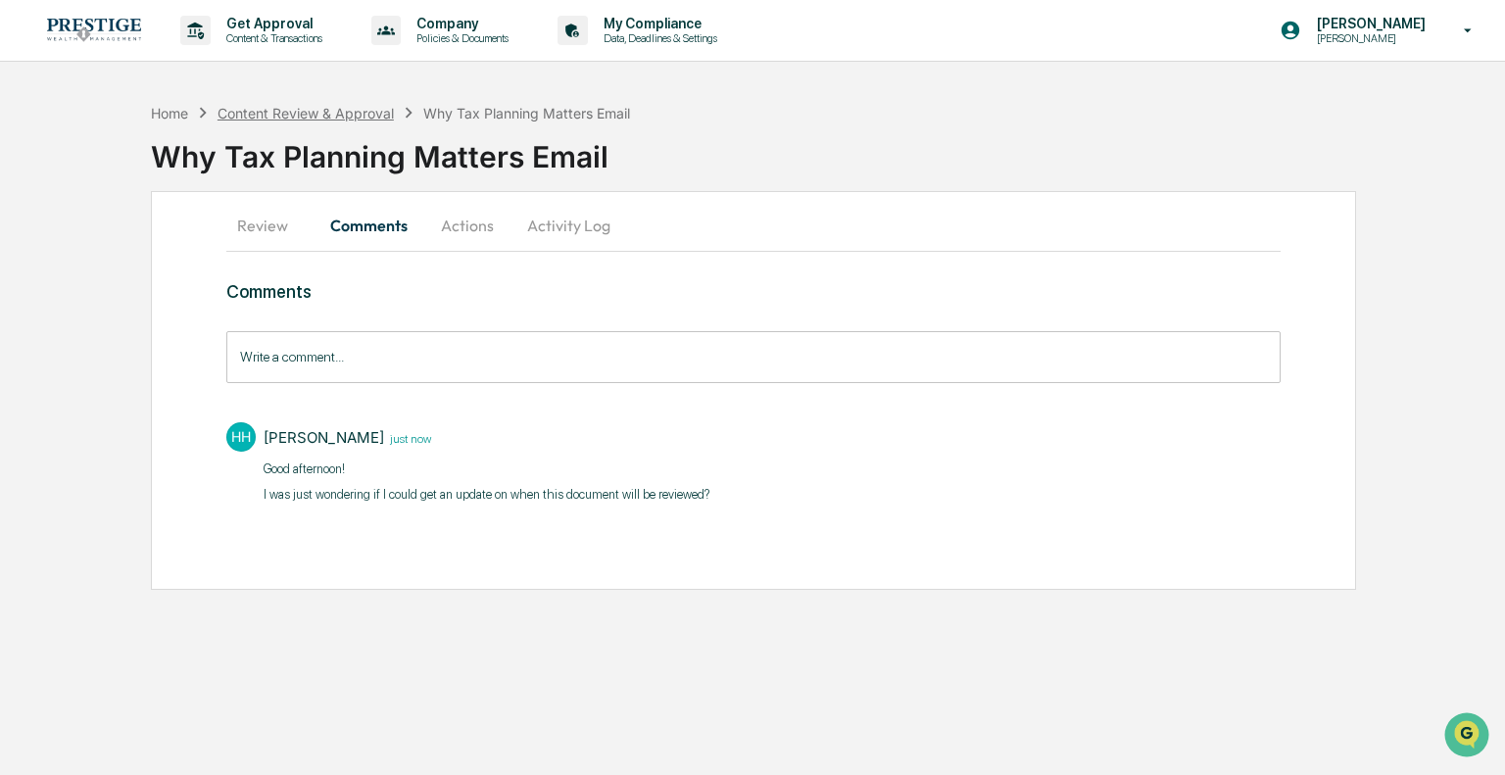
click at [353, 111] on div "Content Review & Approval" at bounding box center [306, 113] width 176 height 17
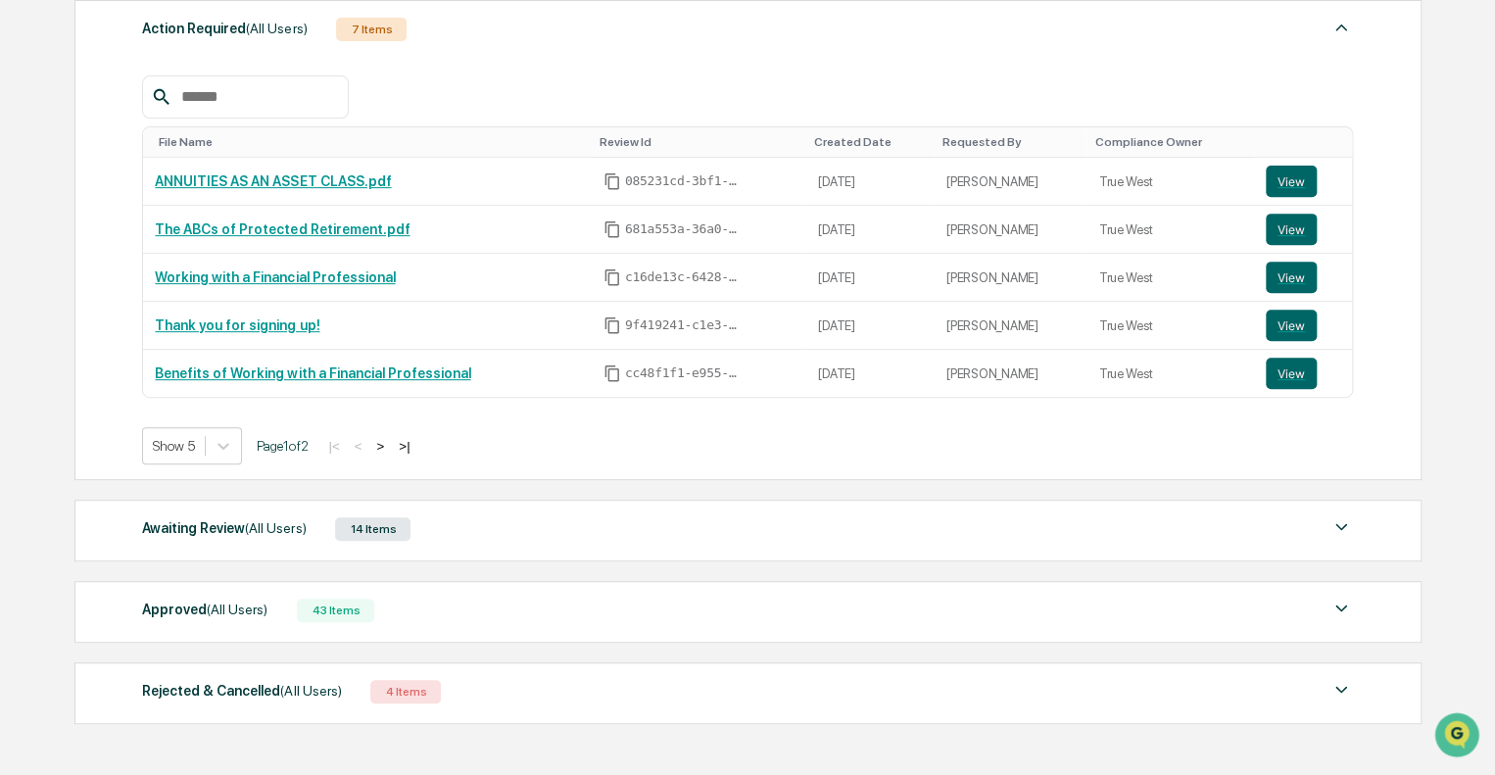
click at [890, 542] on div "Awaiting Review (All Users) 14 Items" at bounding box center [747, 528] width 1211 height 27
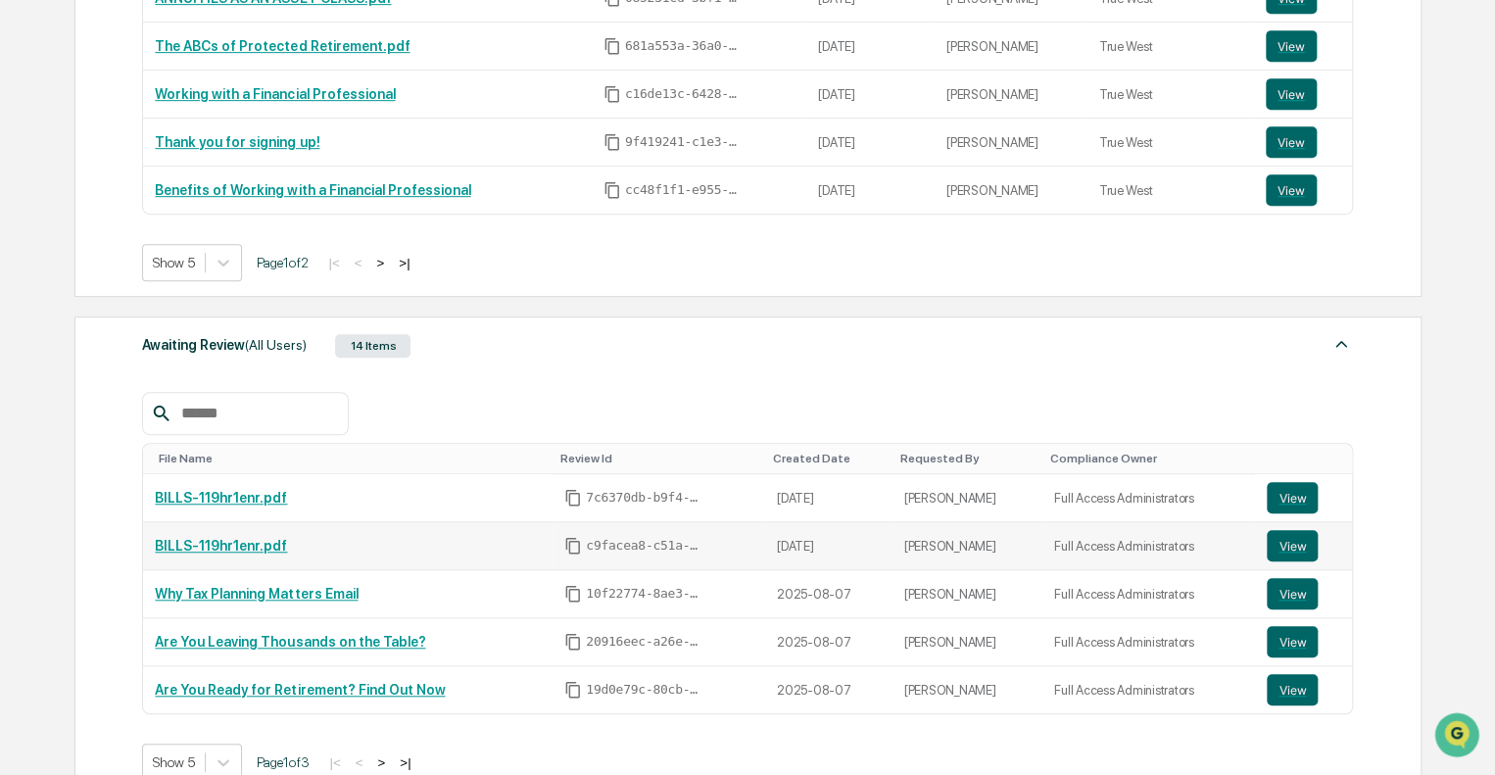
scroll to position [490, 0]
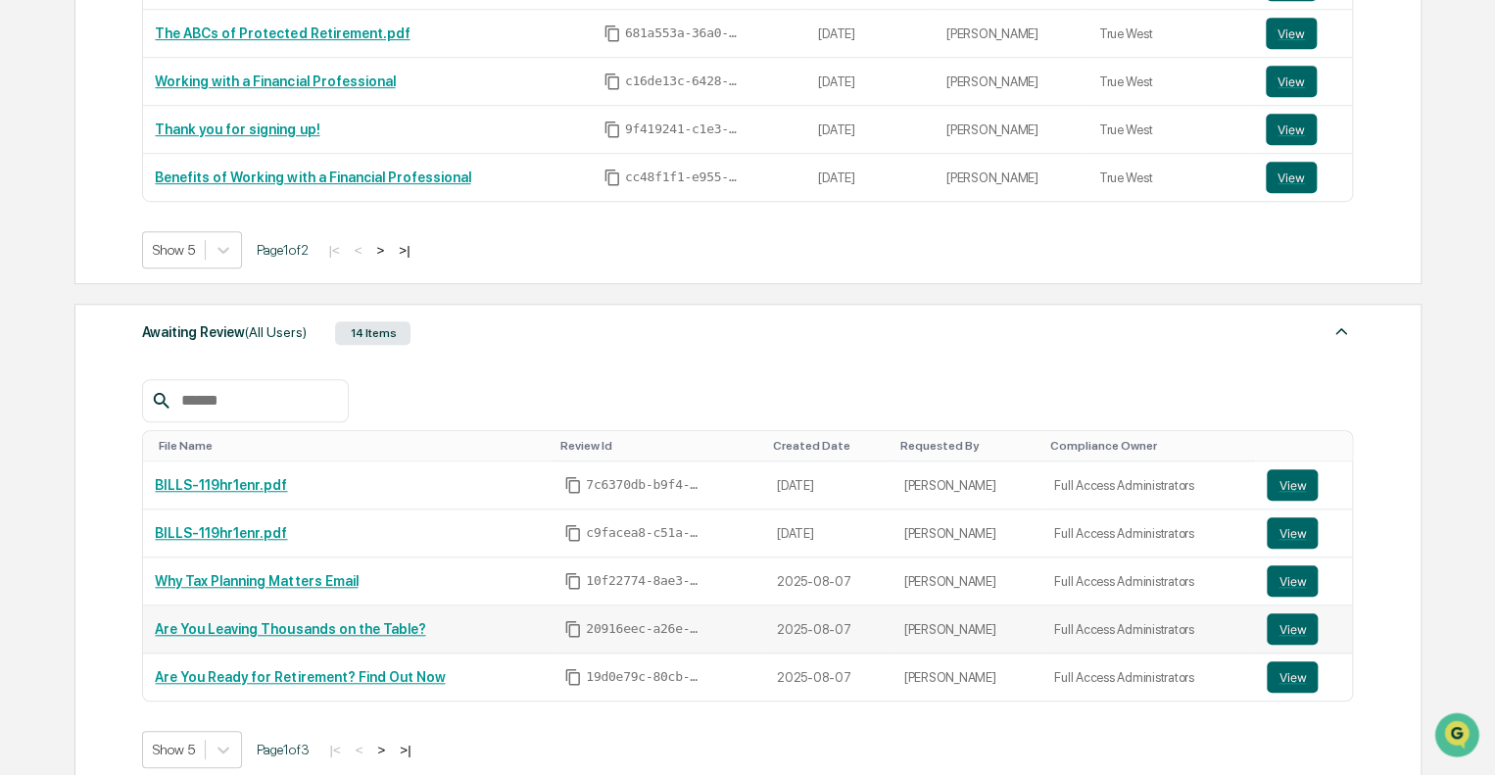
click at [342, 627] on link "Are You Leaving Thousands on the Table?" at bounding box center [290, 629] width 270 height 16
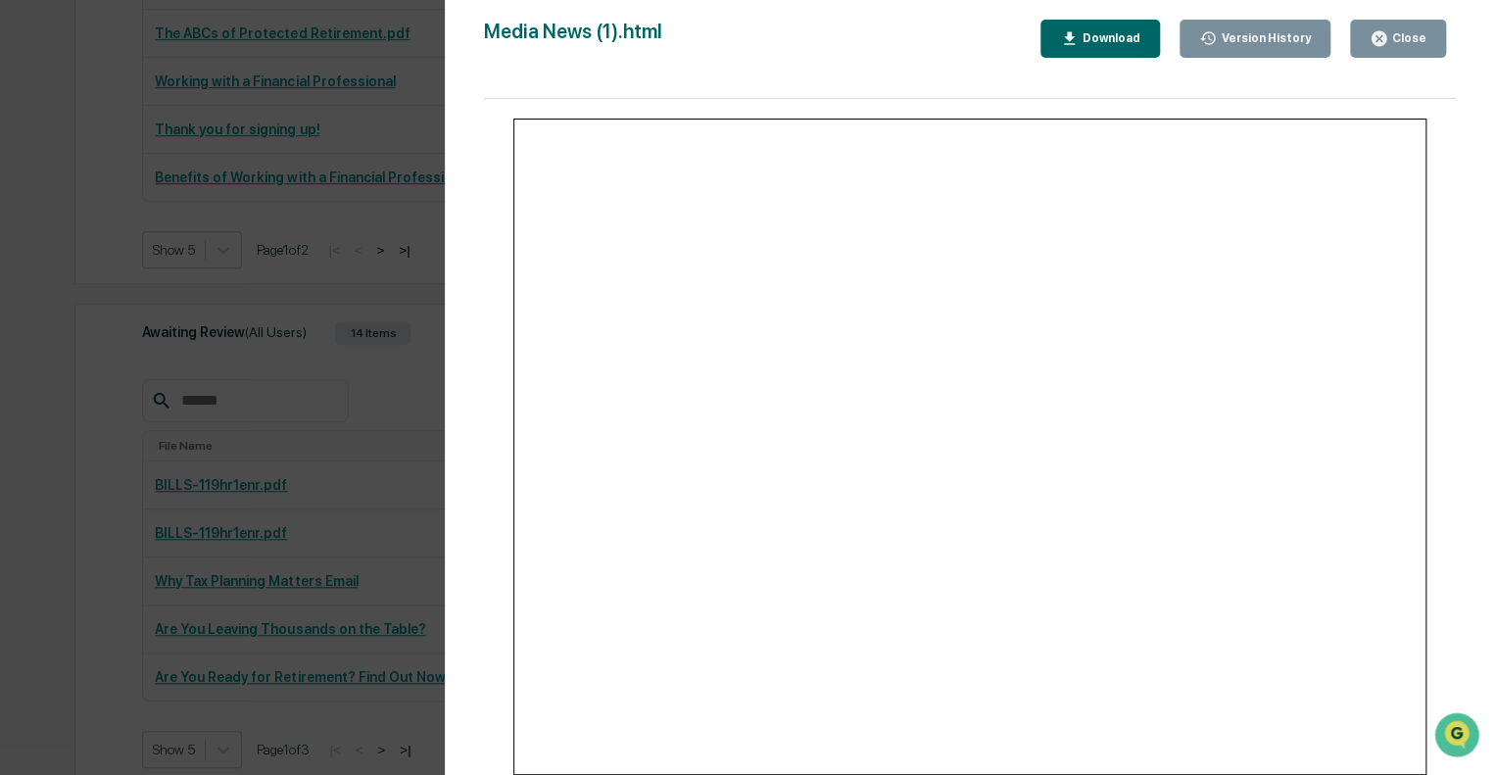
click at [329, 452] on div "Version History 08/07/2025, 04:10 PM Hannah Haessig Media News (1).html Close V…" at bounding box center [747, 387] width 1495 height 775
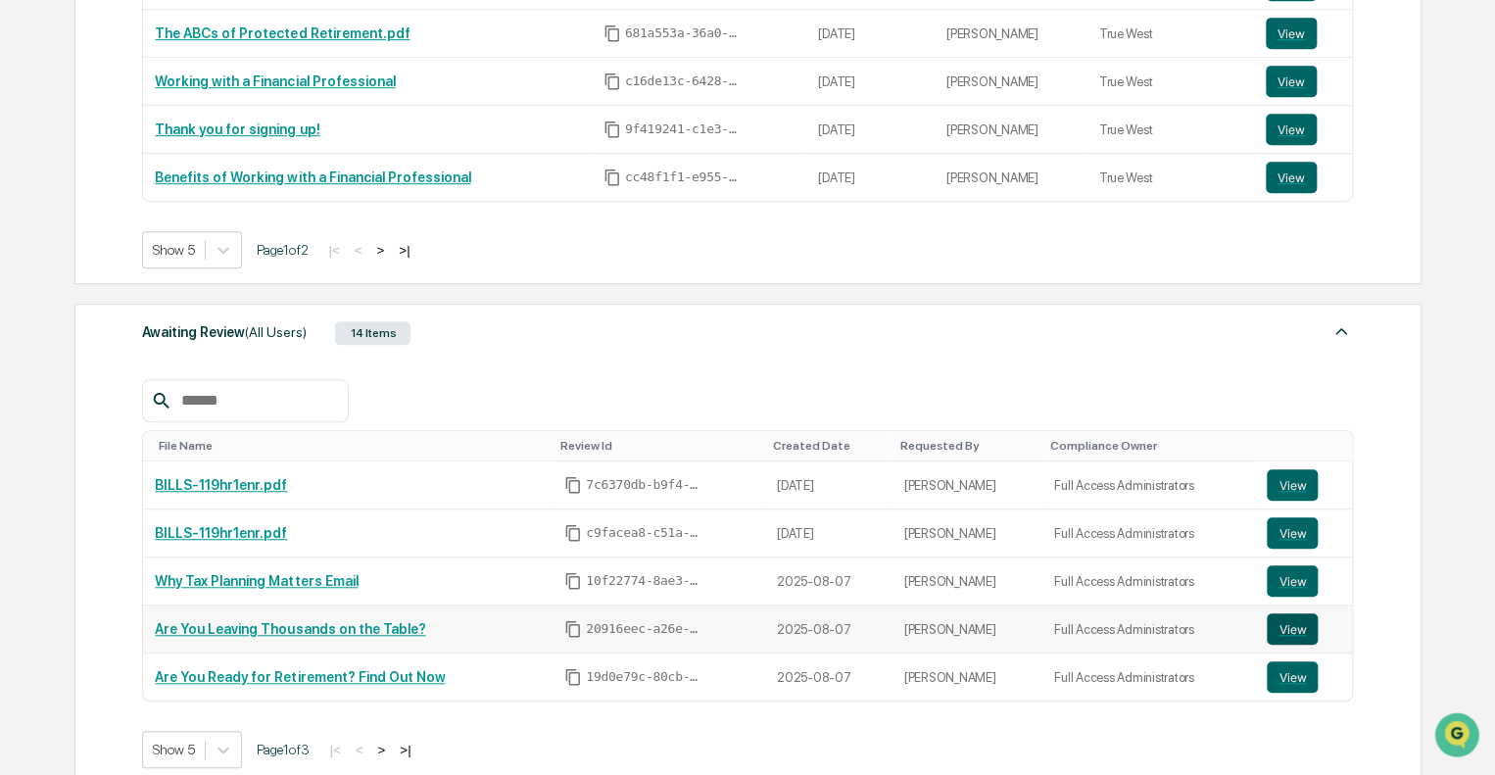
click at [1286, 625] on button "View" at bounding box center [1292, 628] width 51 height 31
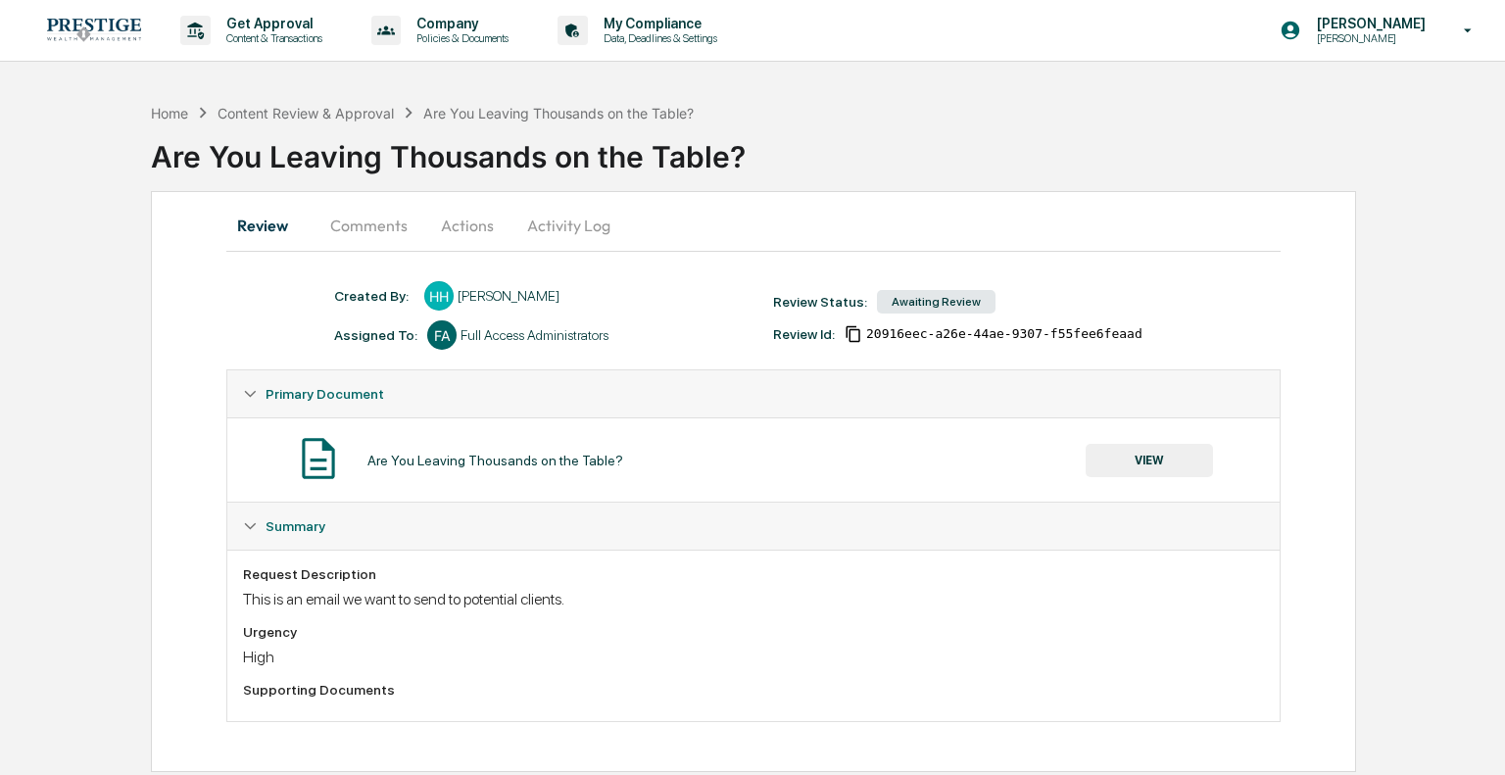
click at [388, 219] on button "Comments" at bounding box center [369, 225] width 109 height 47
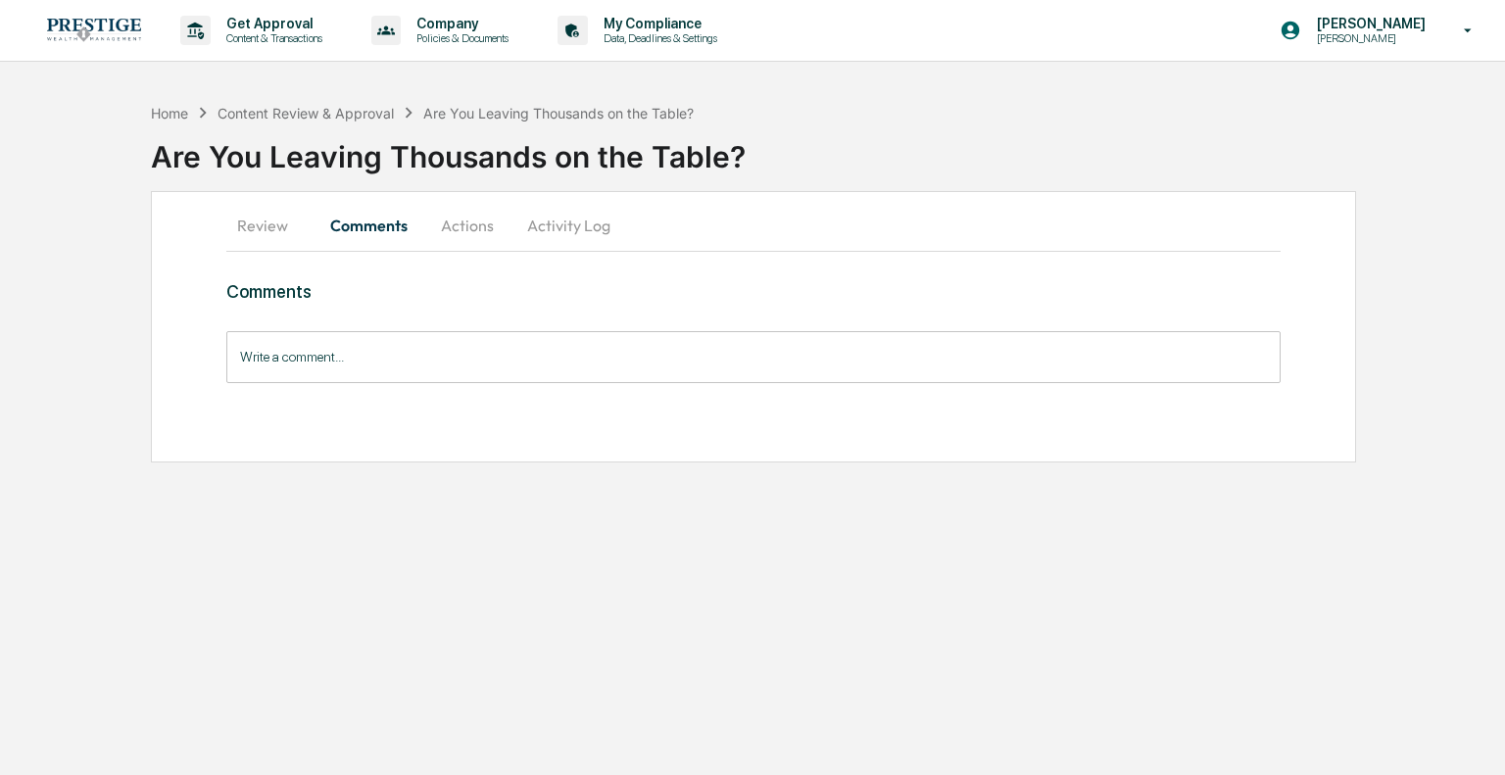
click at [441, 370] on input "Write a comment..." at bounding box center [752, 357] width 1053 height 52
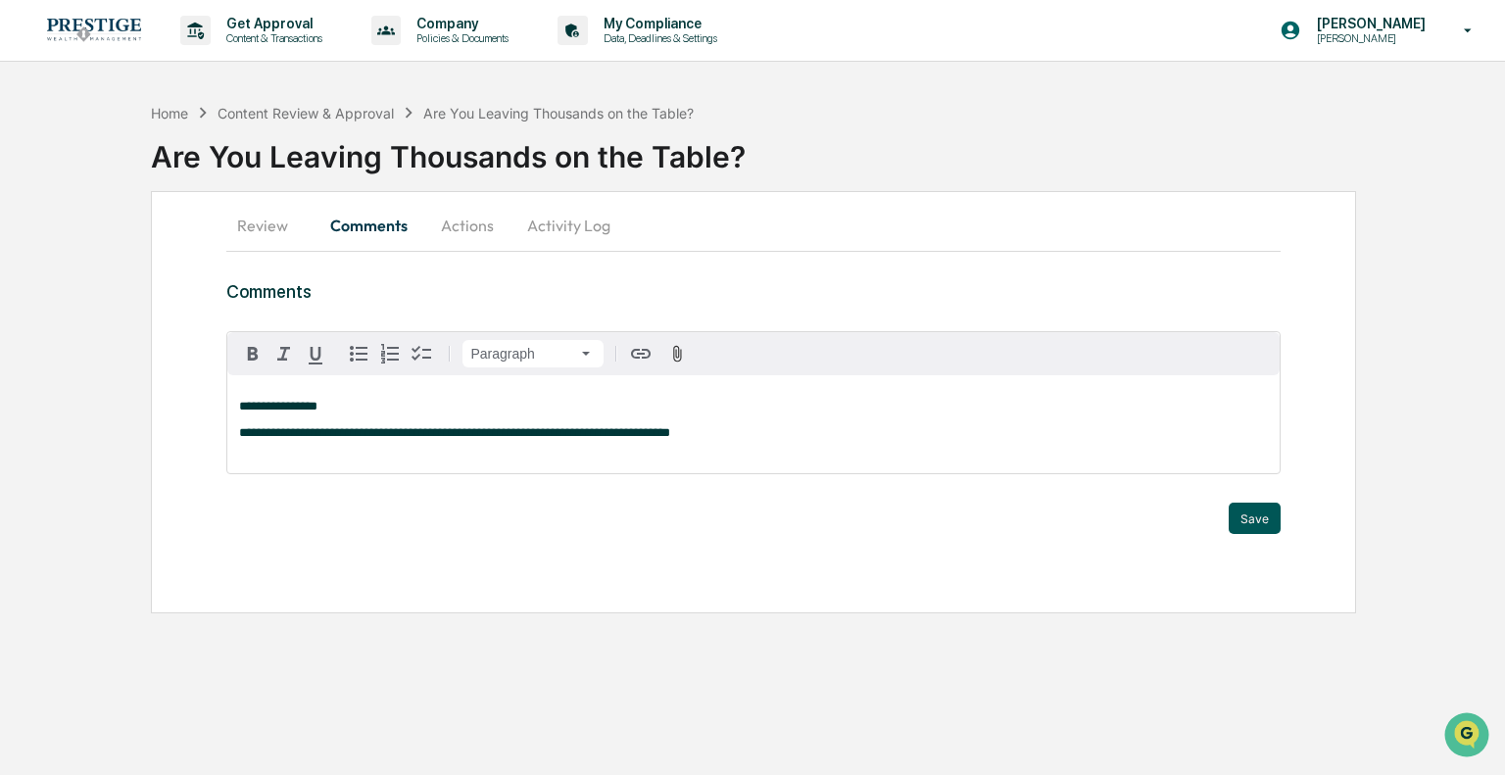
click at [1253, 522] on button "Save" at bounding box center [1255, 518] width 52 height 31
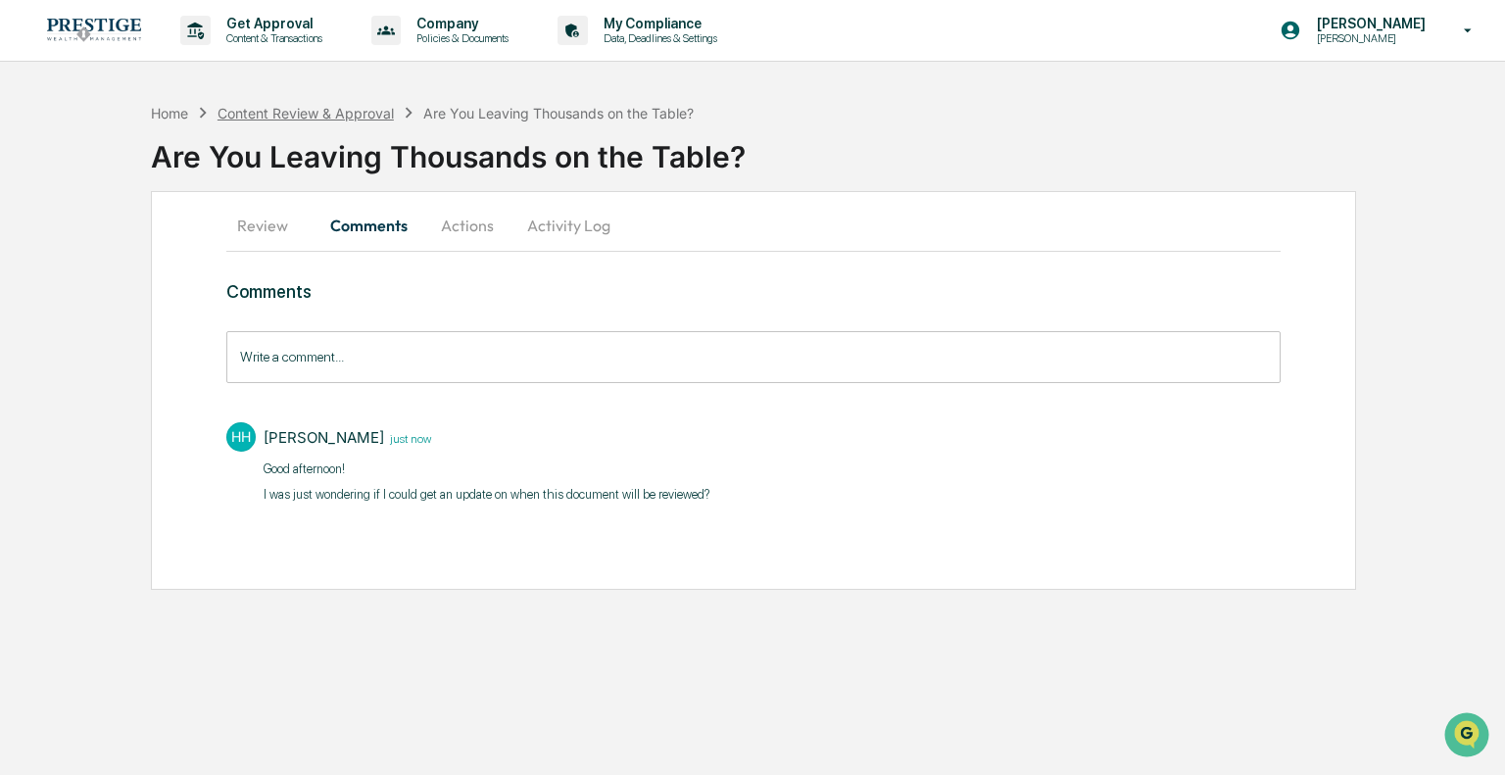
click at [338, 120] on div "Content Review & Approval" at bounding box center [306, 113] width 176 height 17
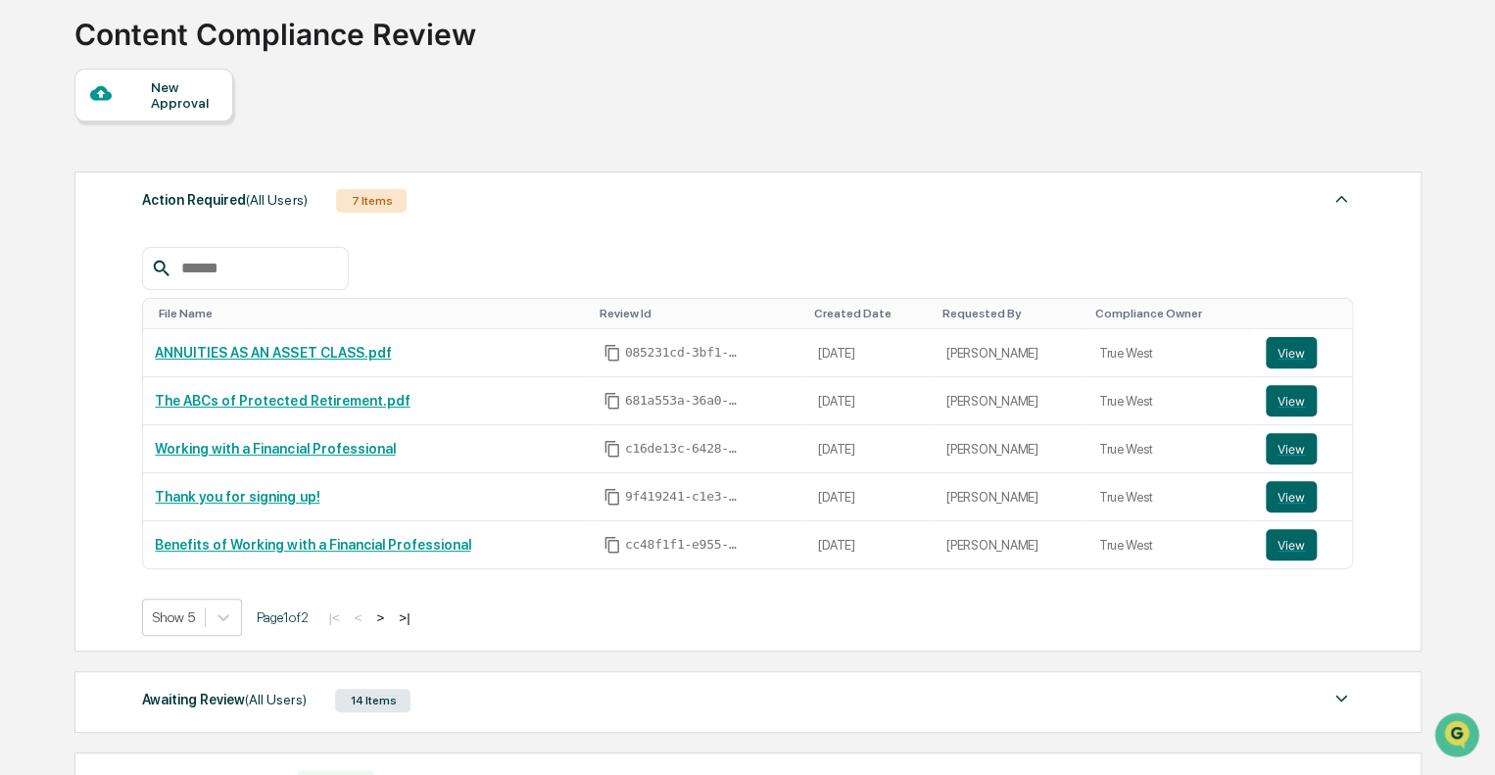
scroll to position [294, 0]
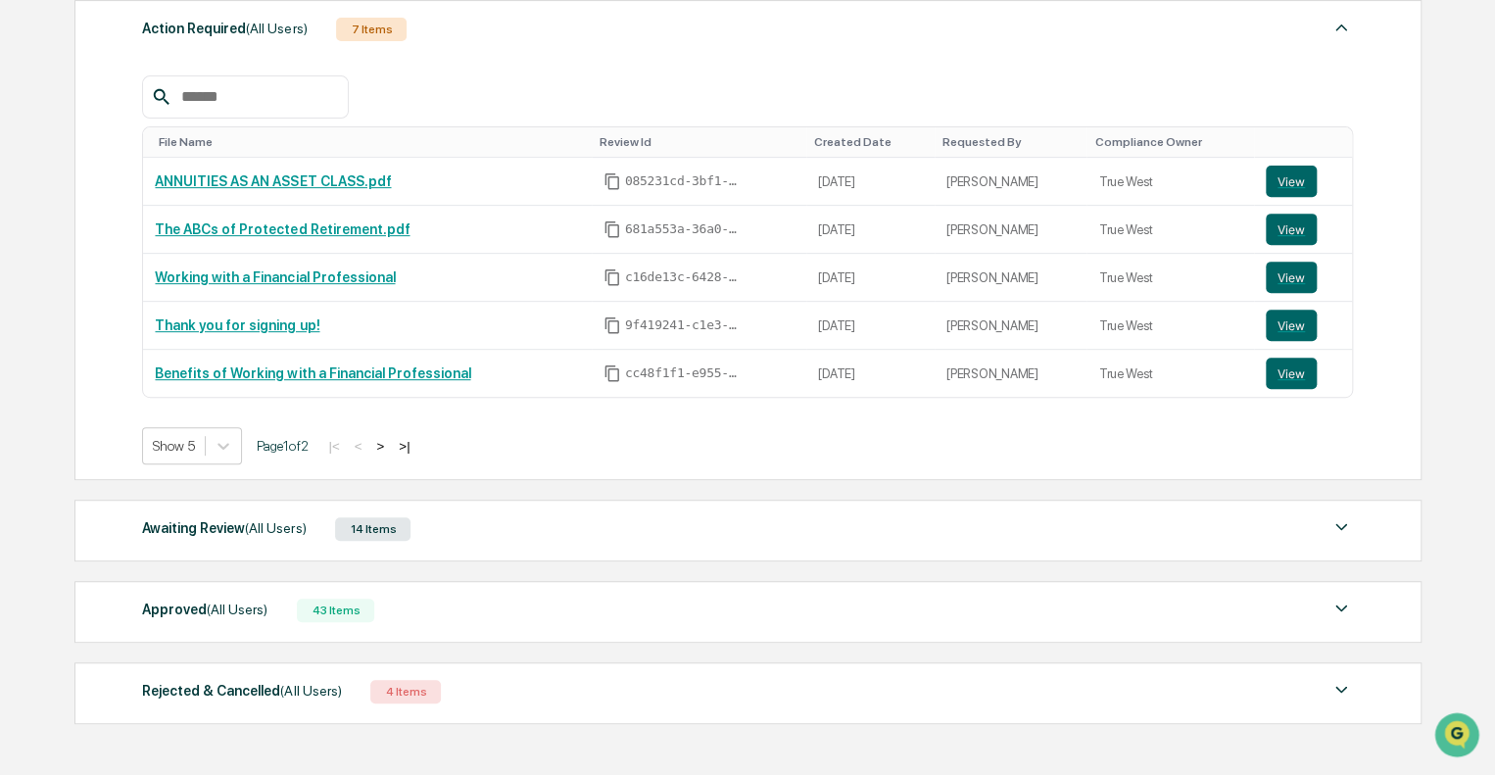
click at [402, 505] on div "Awaiting Review (All Users) 14 Items File Name Review Id Created Date Requested…" at bounding box center [747, 531] width 1347 height 62
click at [448, 532] on div "Awaiting Review (All Users) 14 Items" at bounding box center [747, 528] width 1211 height 27
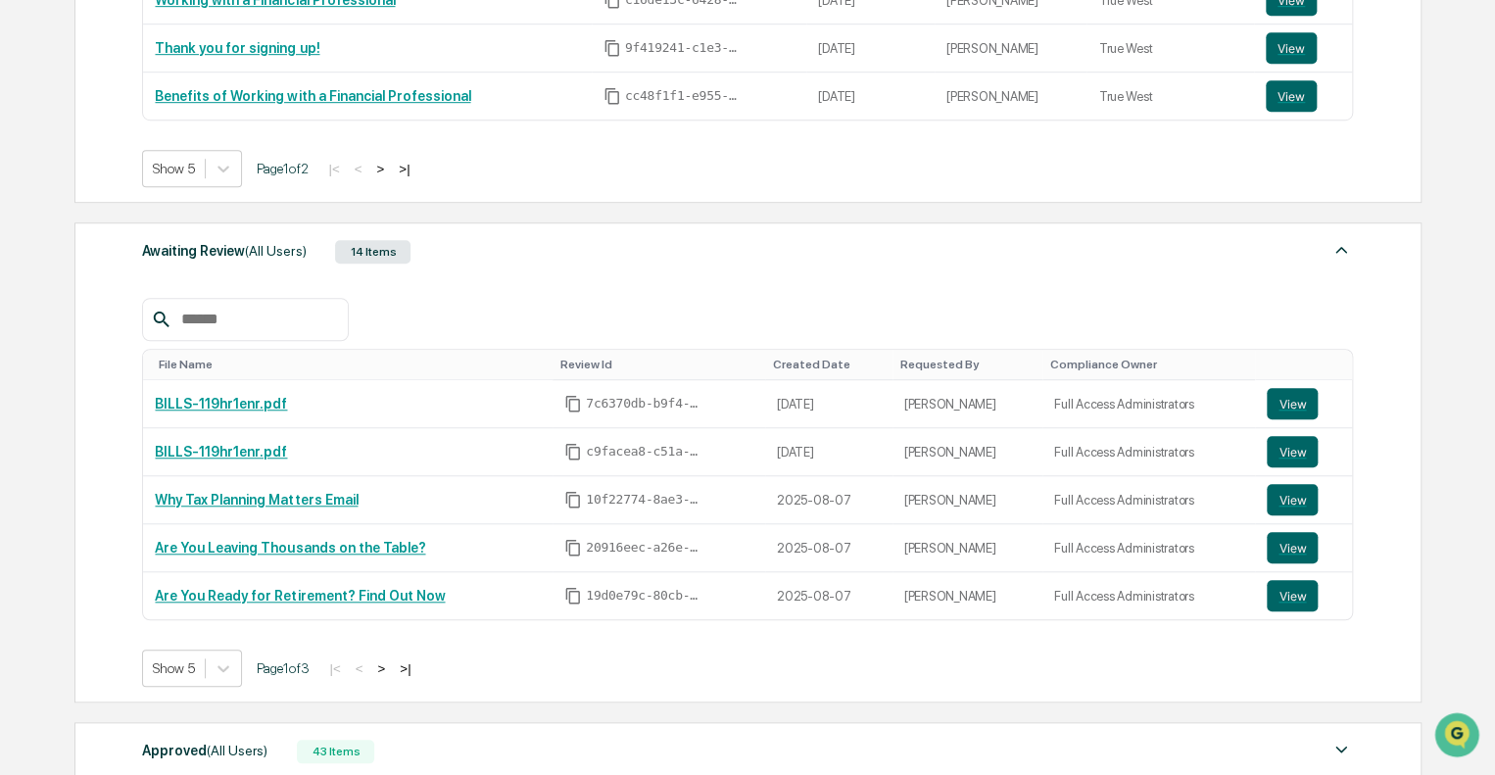
scroll to position [588, 0]
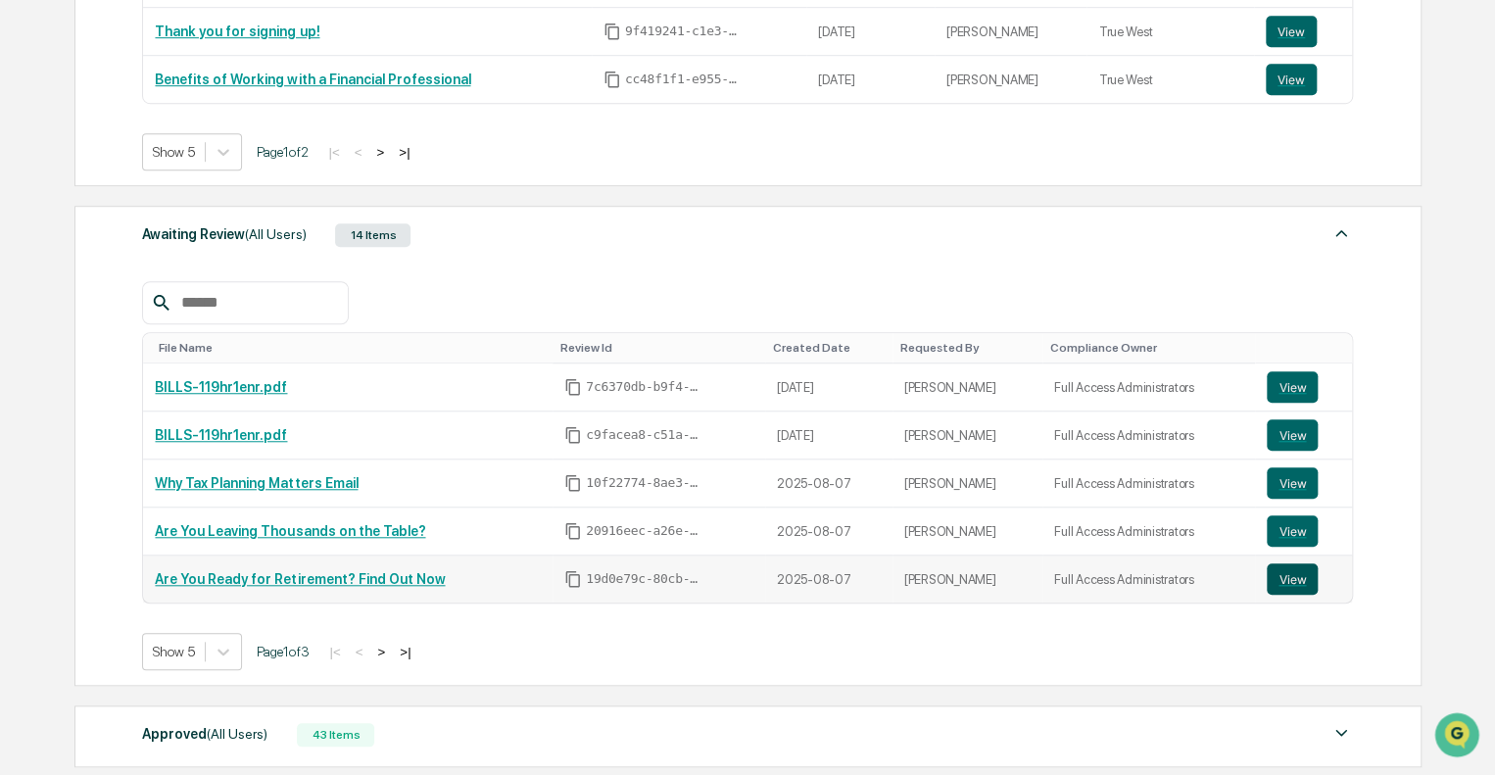
click at [1295, 587] on button "View" at bounding box center [1292, 578] width 51 height 31
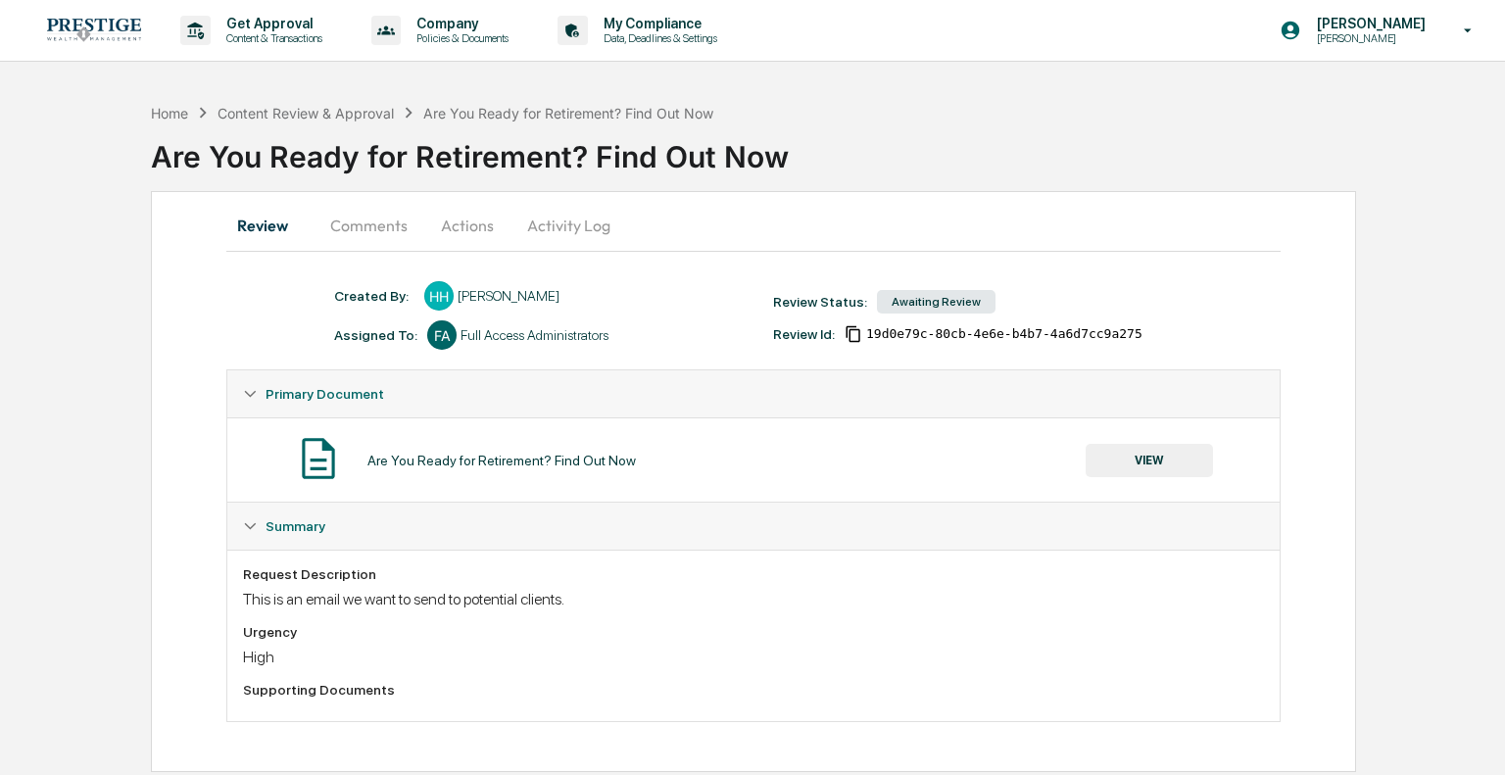
click at [400, 229] on button "Comments" at bounding box center [369, 225] width 109 height 47
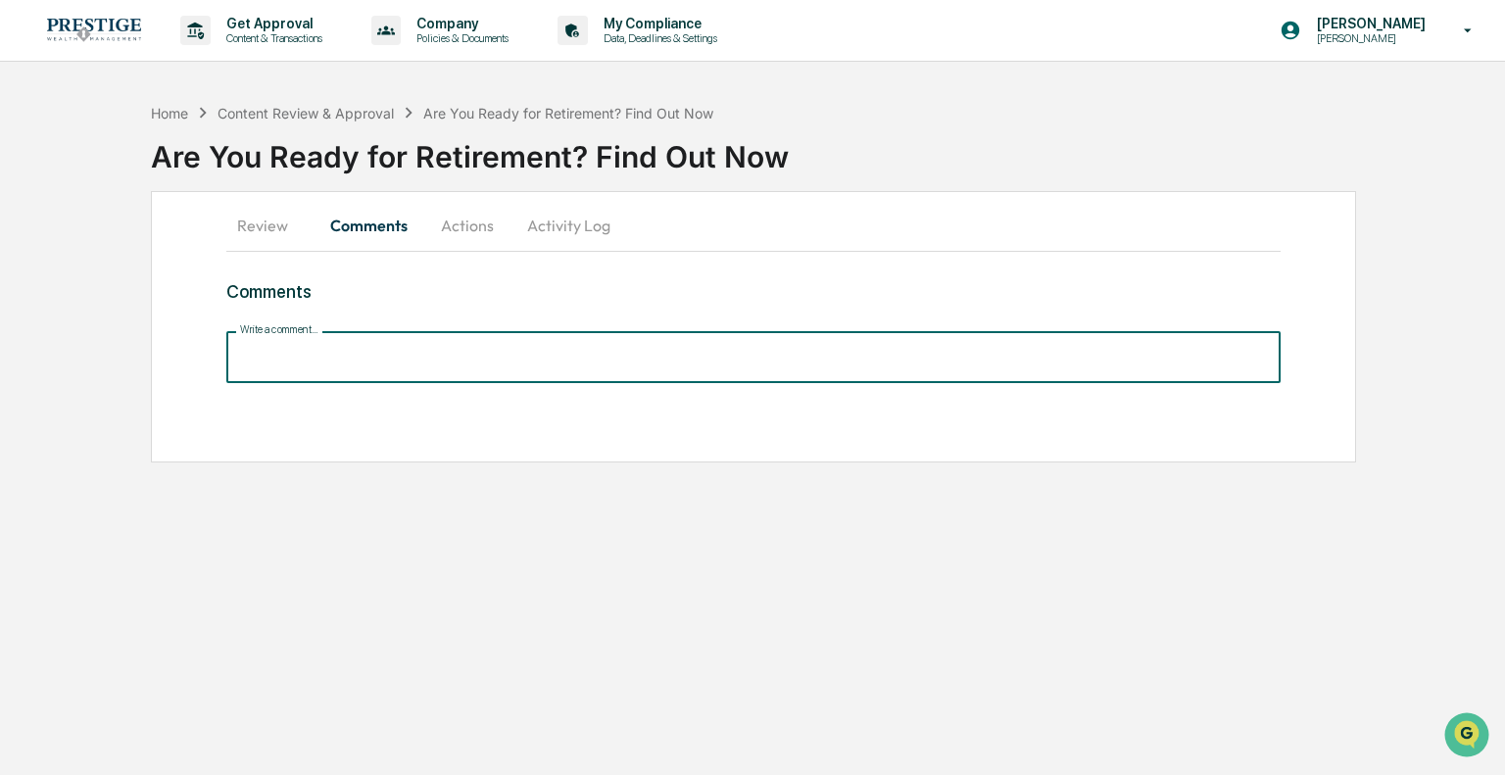
click at [405, 359] on input "Write a comment..." at bounding box center [752, 357] width 1053 height 52
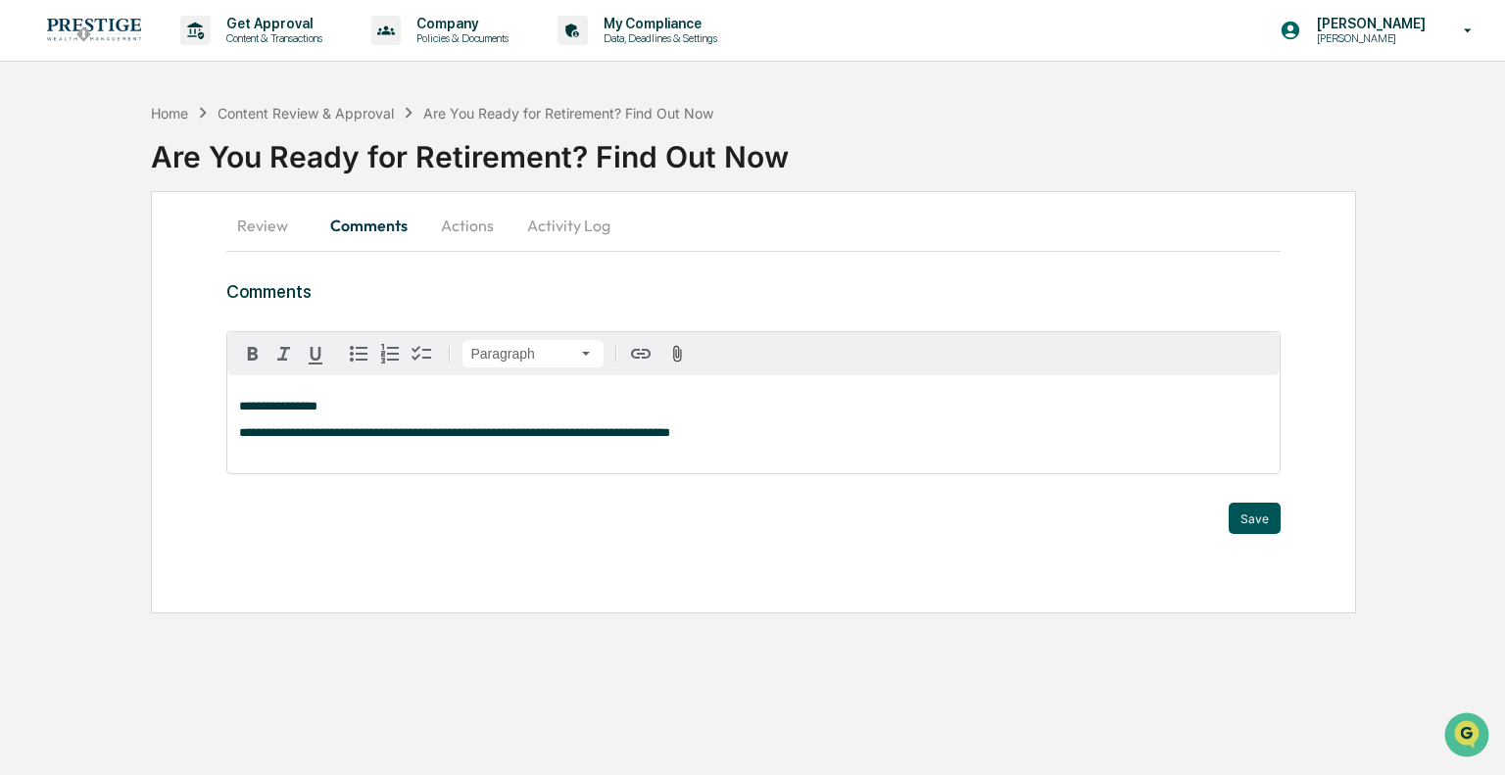
click at [1279, 522] on button "Save" at bounding box center [1255, 518] width 52 height 31
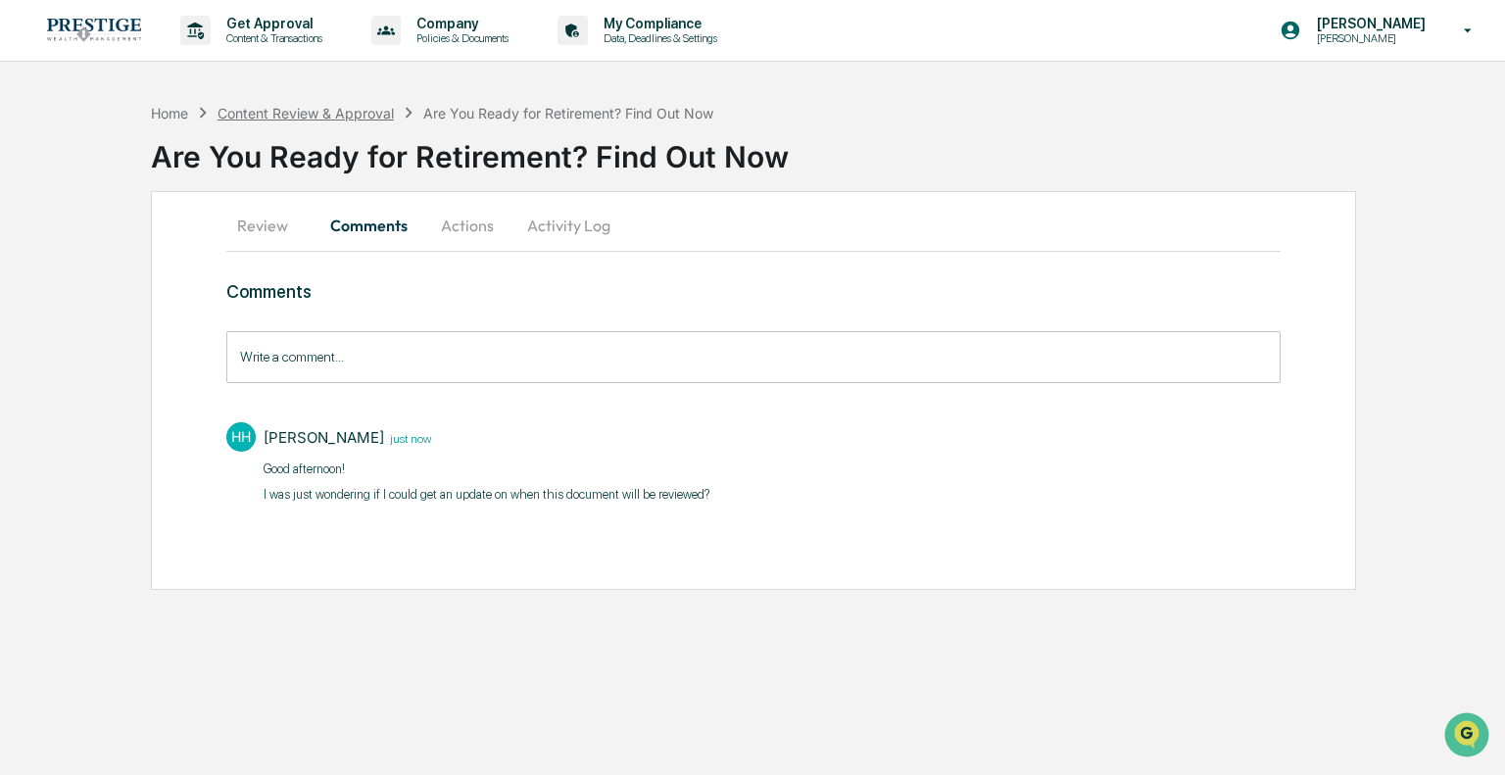
click at [247, 111] on div "Content Review & Approval" at bounding box center [306, 113] width 176 height 17
